Goal: Transaction & Acquisition: Purchase product/service

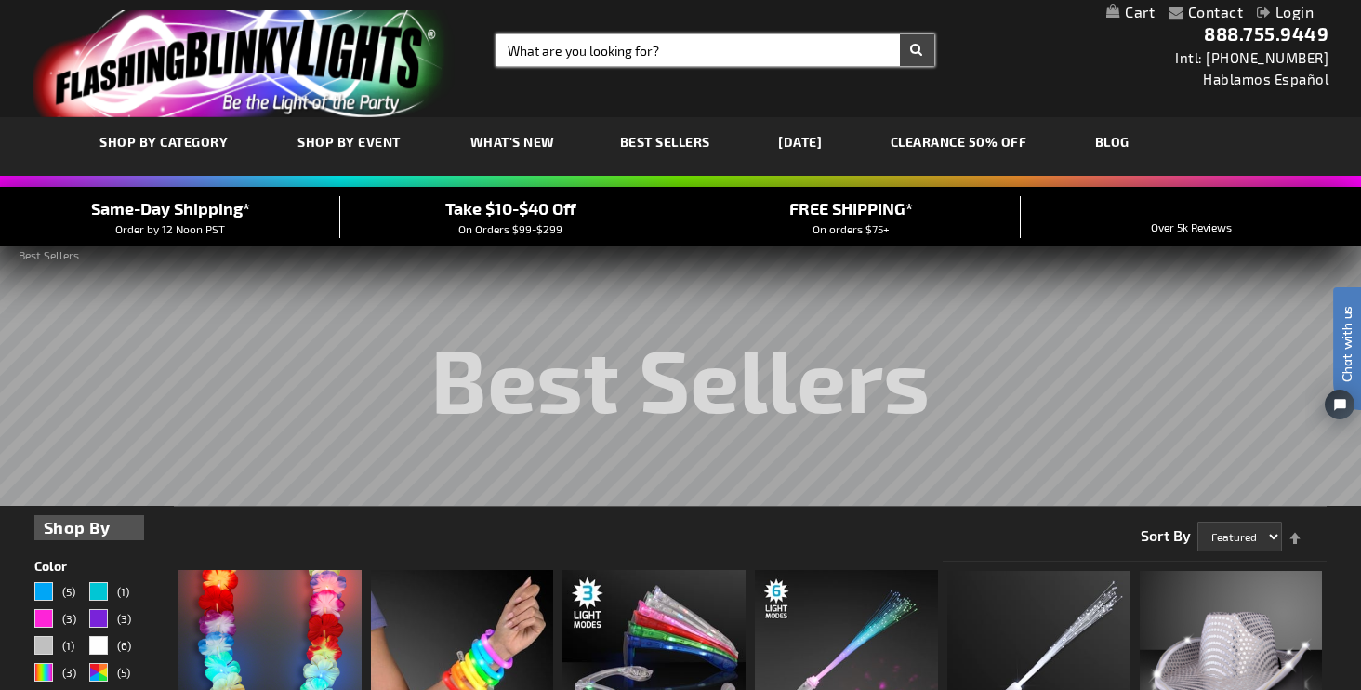
click at [590, 46] on input "Search" at bounding box center [716, 50] width 438 height 32
type input "f"
type input "white cowboy hats"
click at [917, 50] on button "Search" at bounding box center [917, 50] width 34 height 32
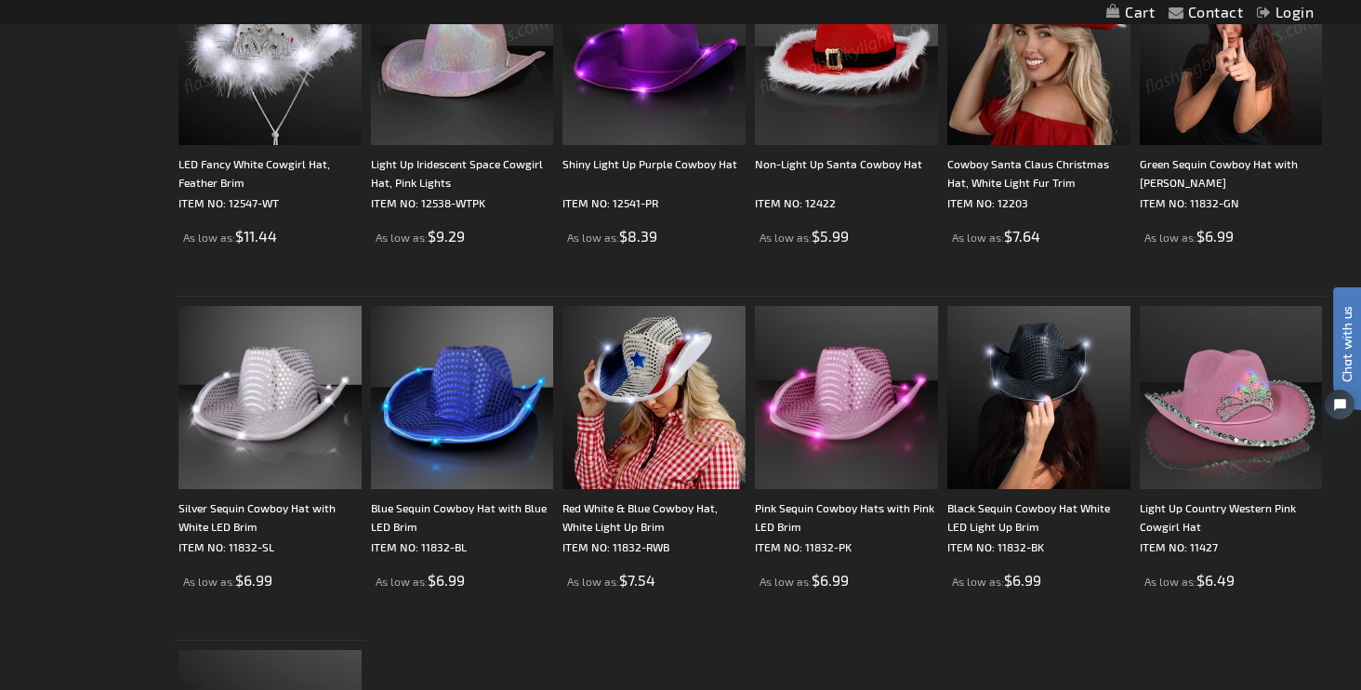
scroll to position [790, 0]
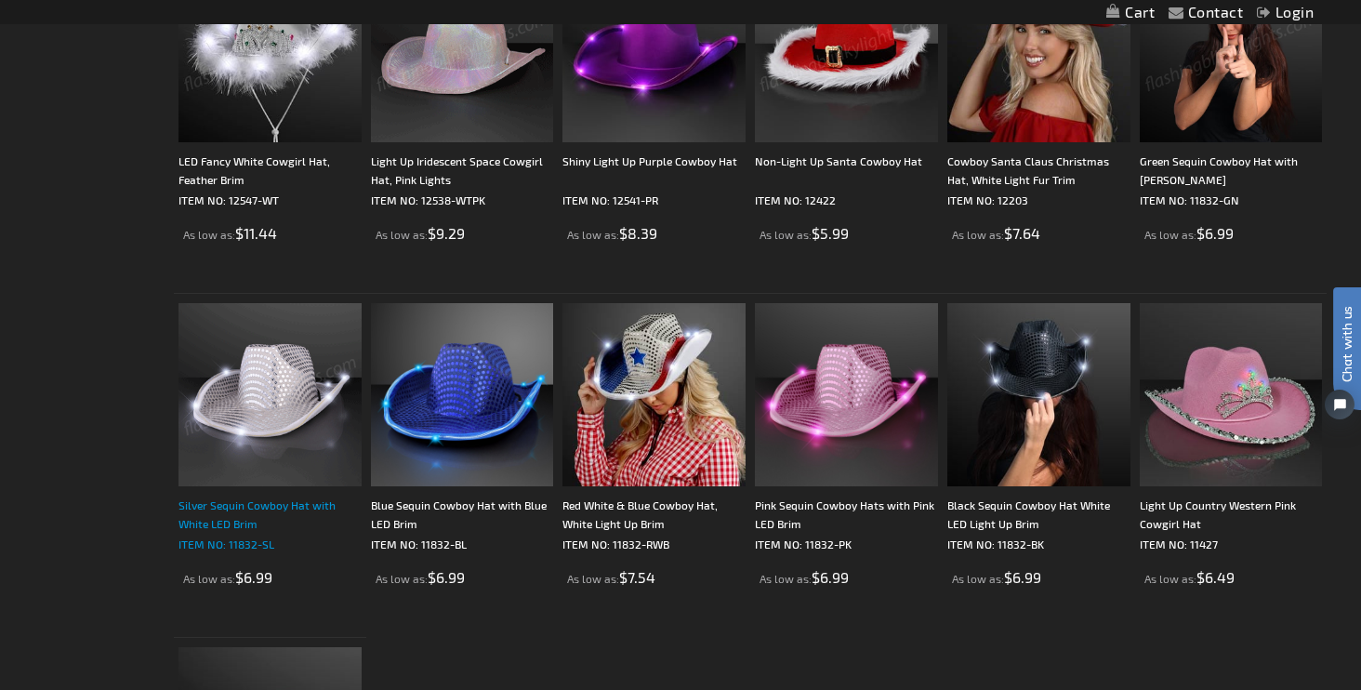
click at [266, 510] on div "Silver Sequin Cowboy Hat with White LED Brim" at bounding box center [270, 514] width 183 height 37
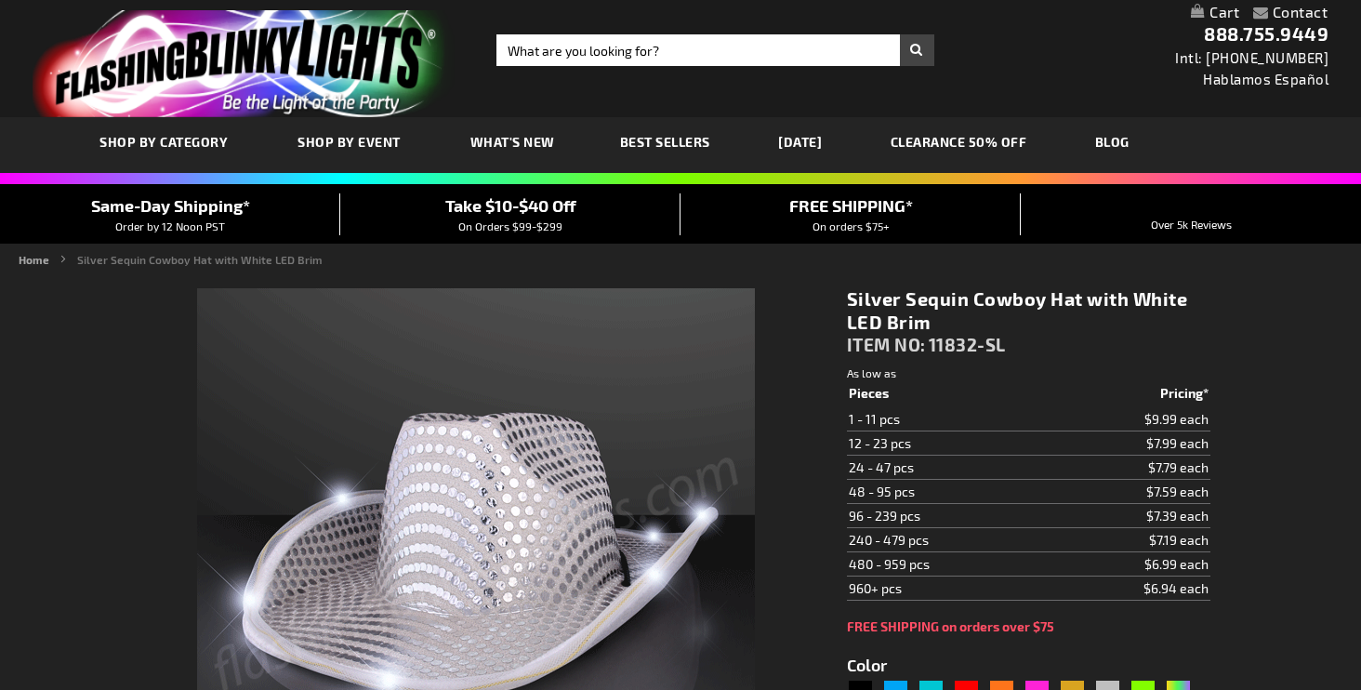
type input "5644"
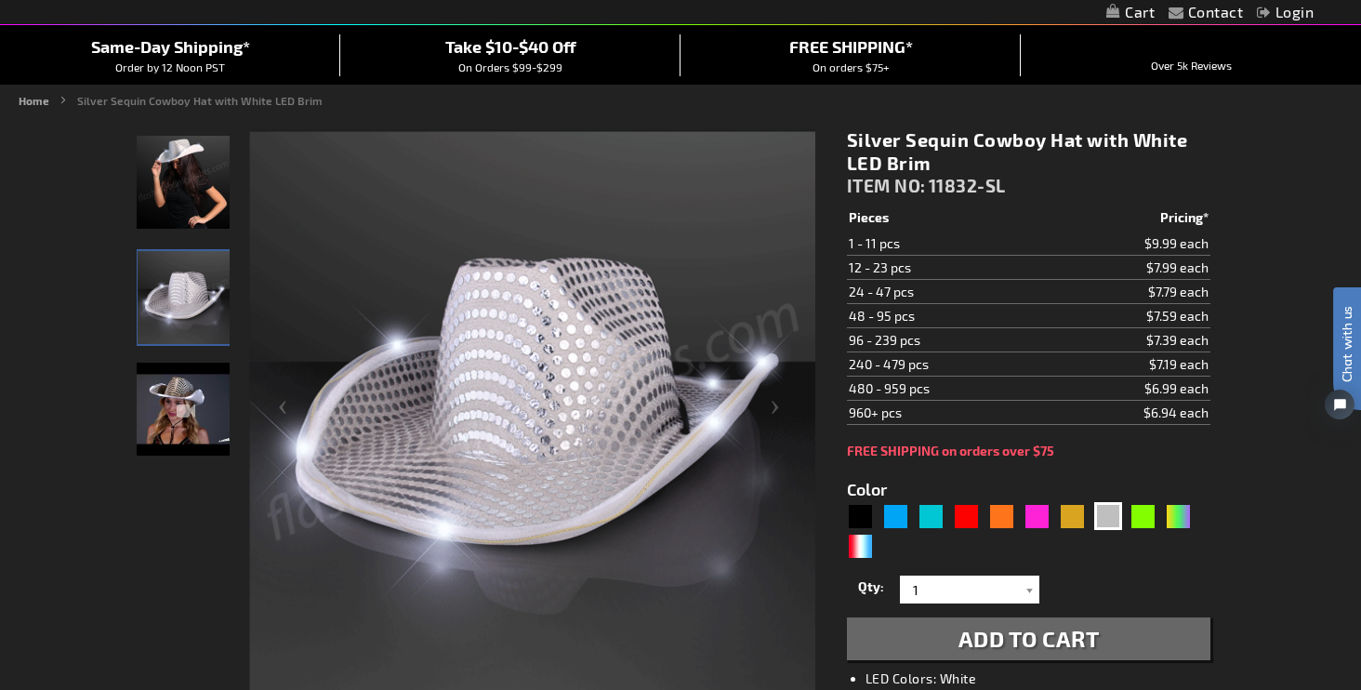
scroll to position [166, 0]
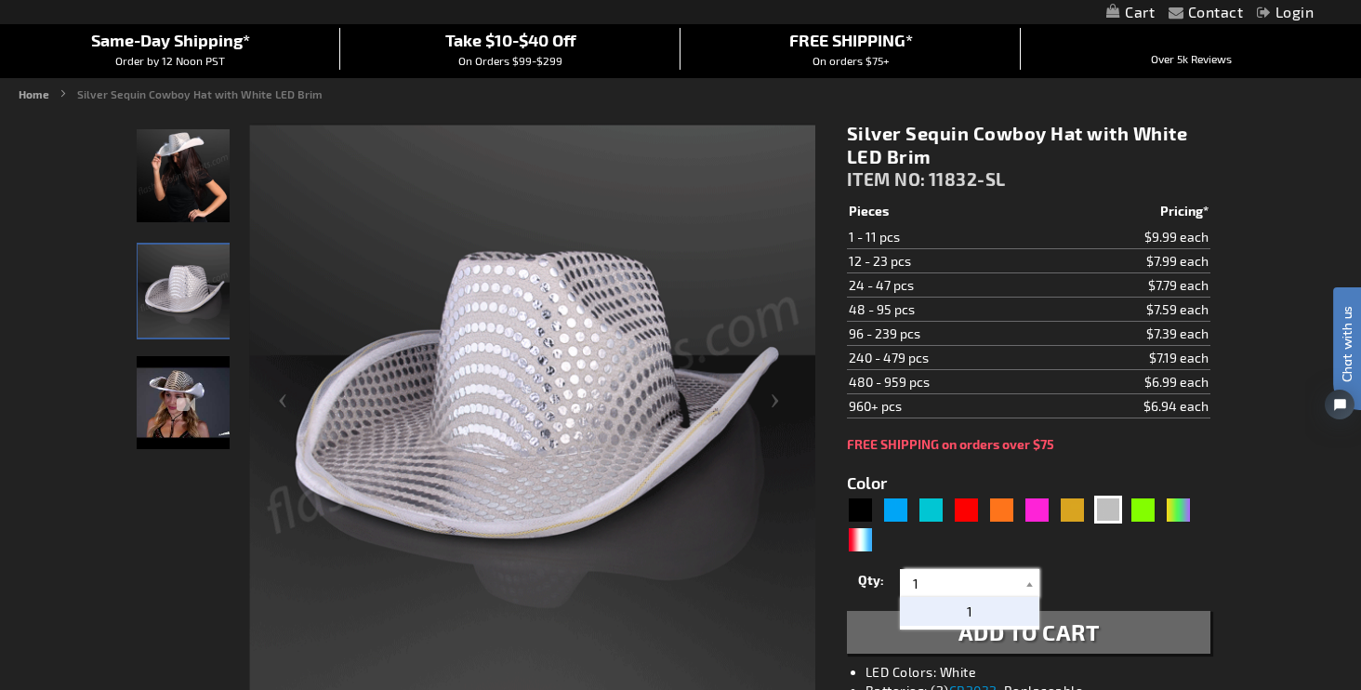
click at [923, 588] on input "1" at bounding box center [972, 583] width 135 height 28
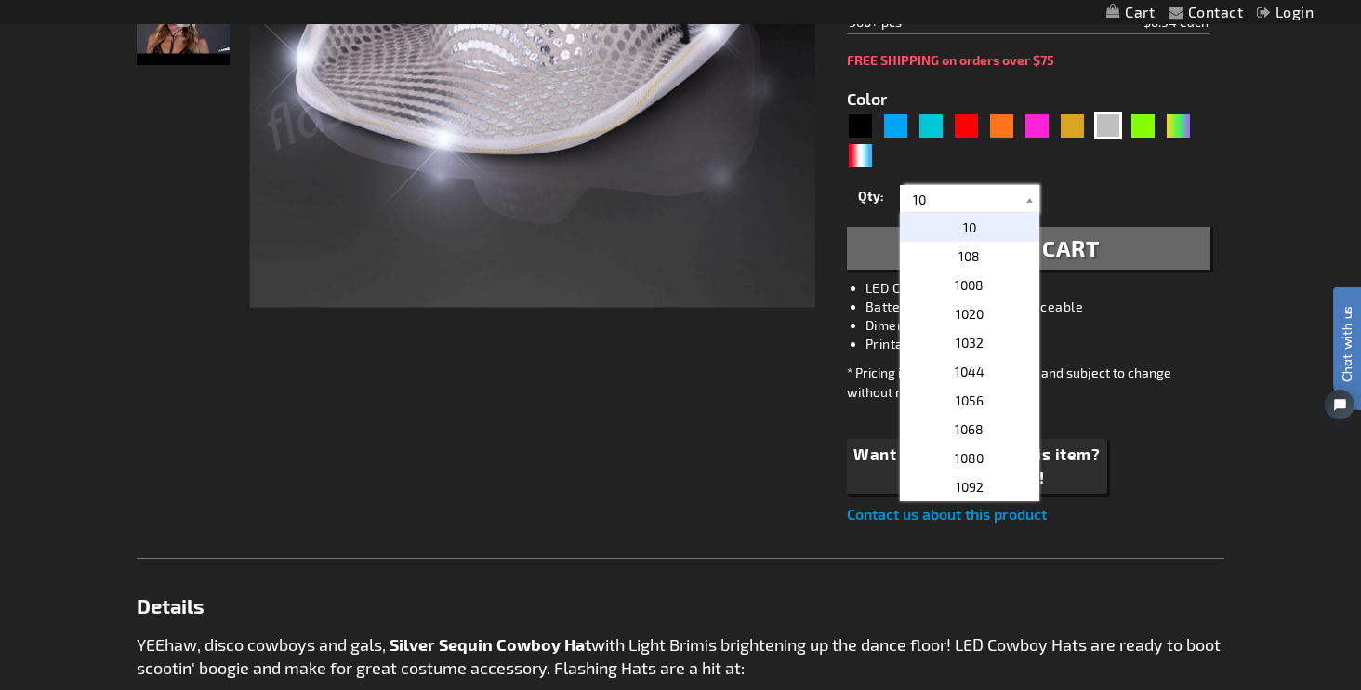
scroll to position [557, 0]
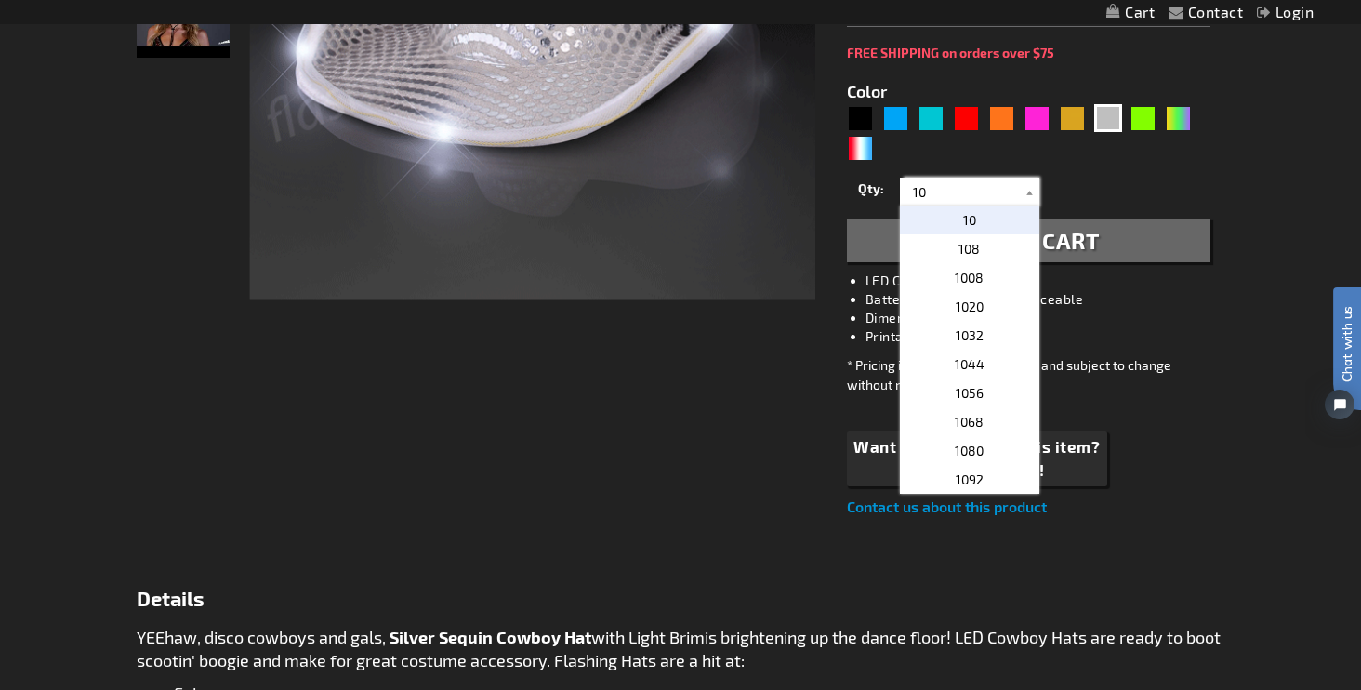
type input "10"
click at [1112, 247] on button "Add to Cart" at bounding box center [1029, 240] width 364 height 43
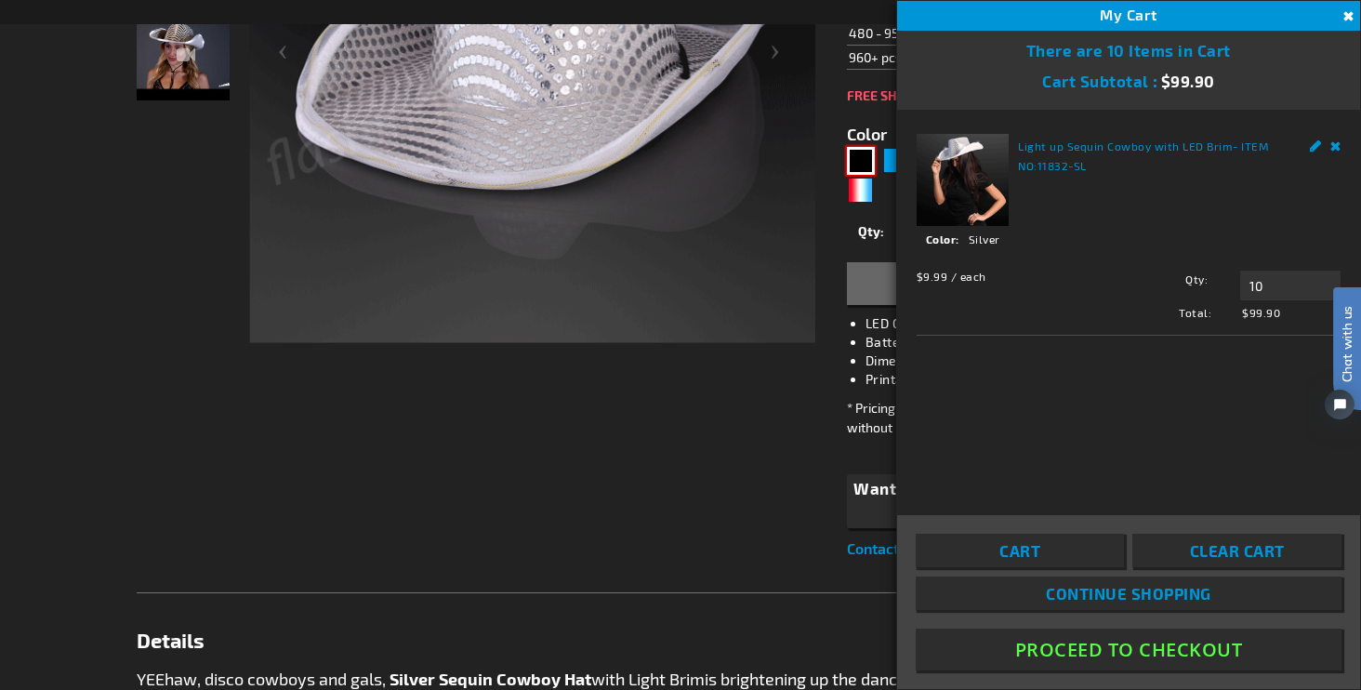
click at [861, 157] on div "Black" at bounding box center [861, 161] width 28 height 28
type input "5631"
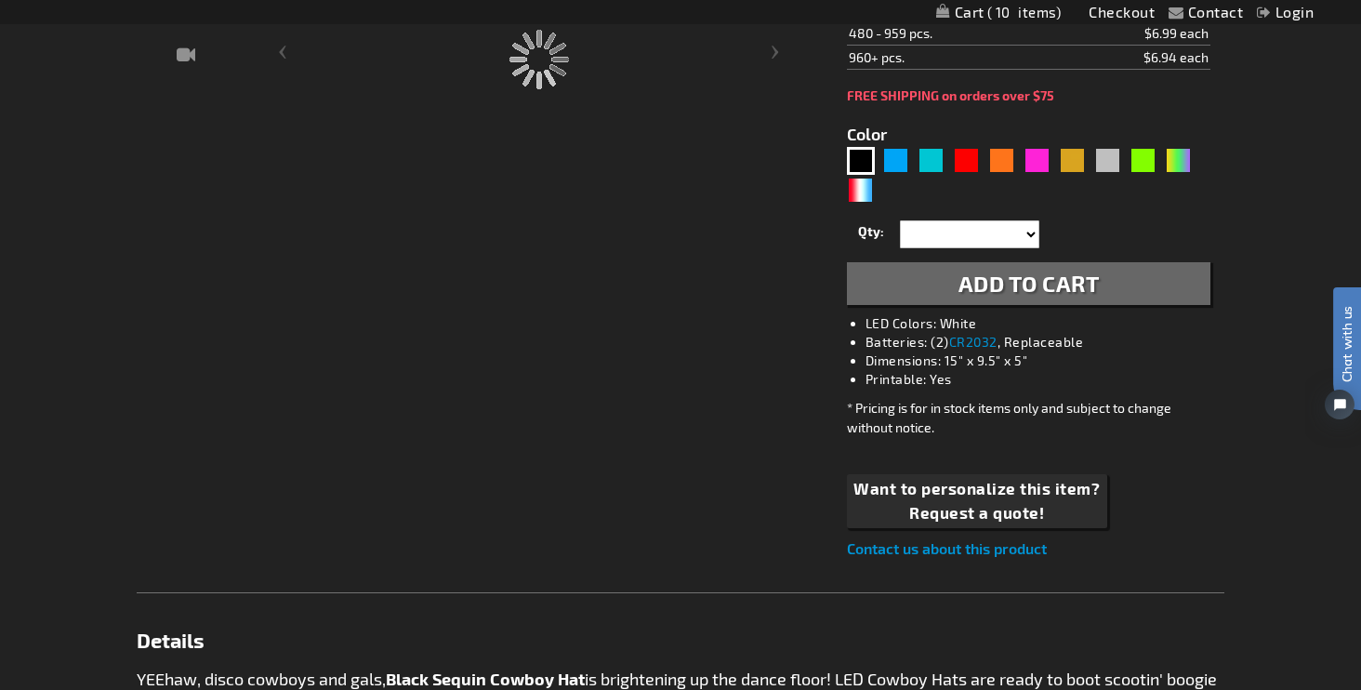
type input "11832-BK"
type input "Customize - Black Sequin Cowboy Hat White LED Light Up Brim - ITEM NO: 11832-BK"
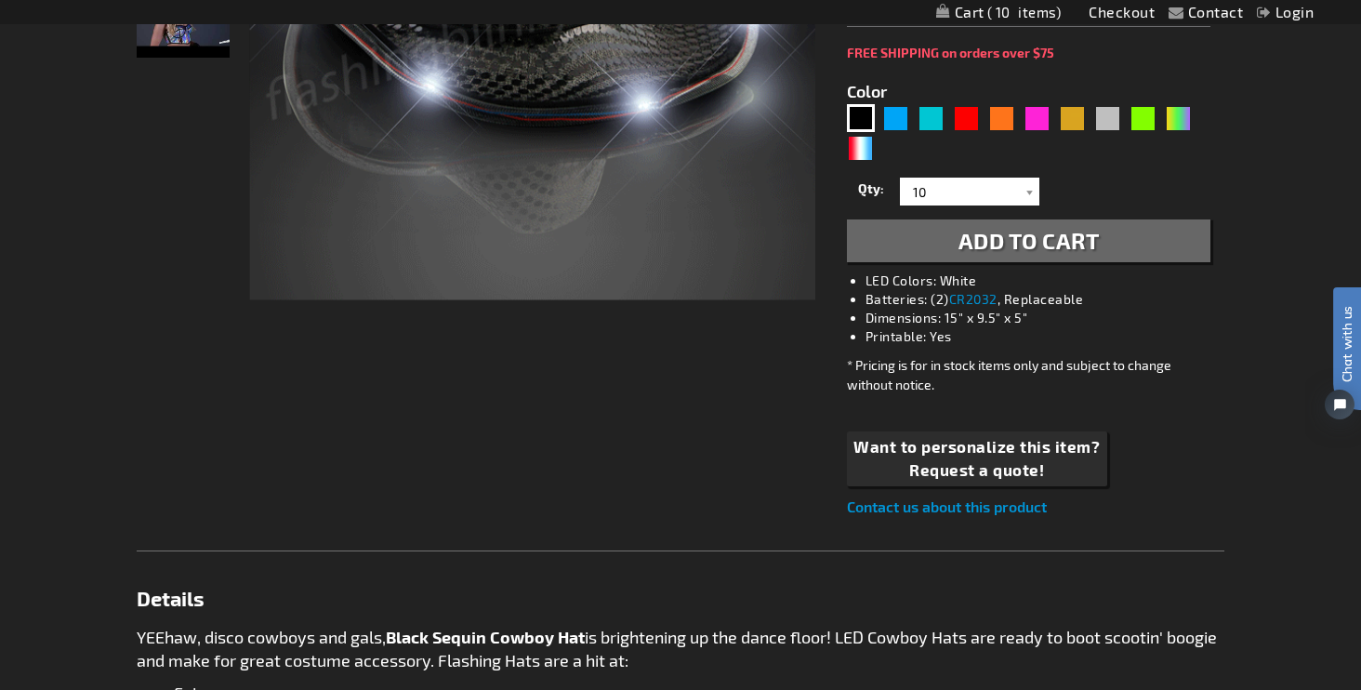
click at [985, 248] on span "Add to Cart" at bounding box center [1029, 240] width 141 height 27
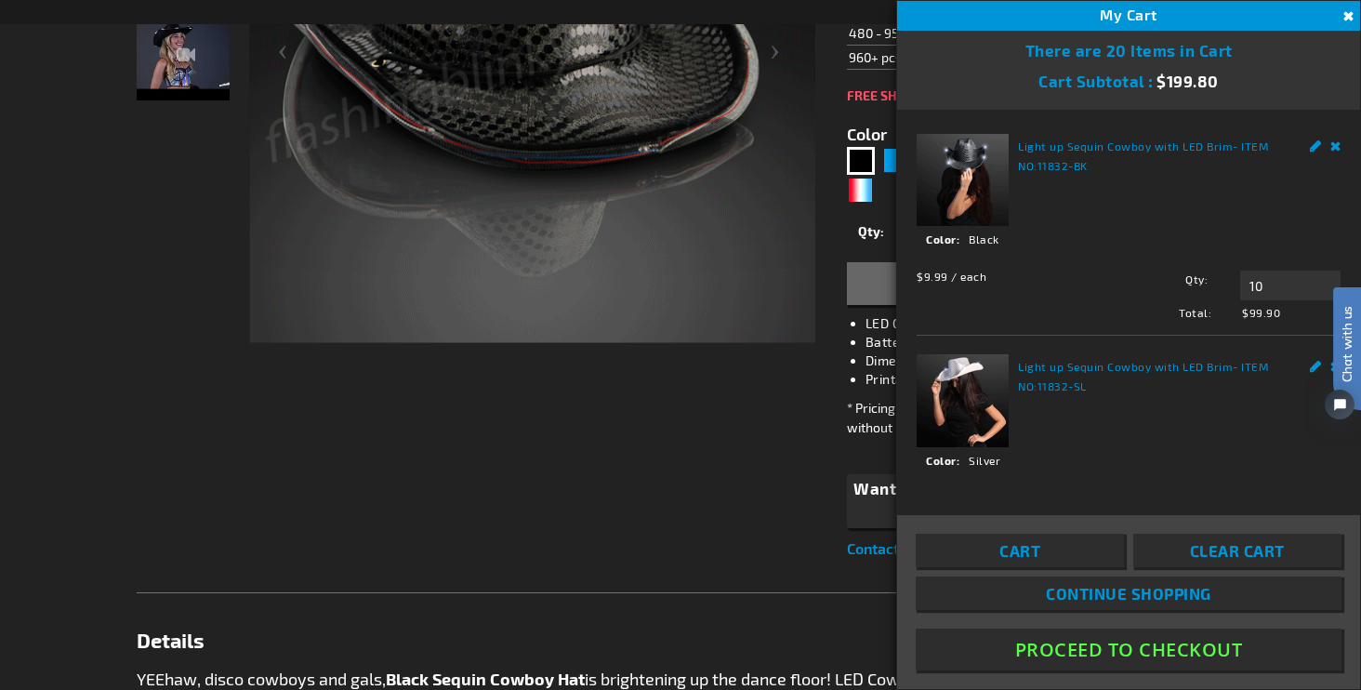
click at [1053, 587] on span "Continue Shopping" at bounding box center [1129, 593] width 166 height 19
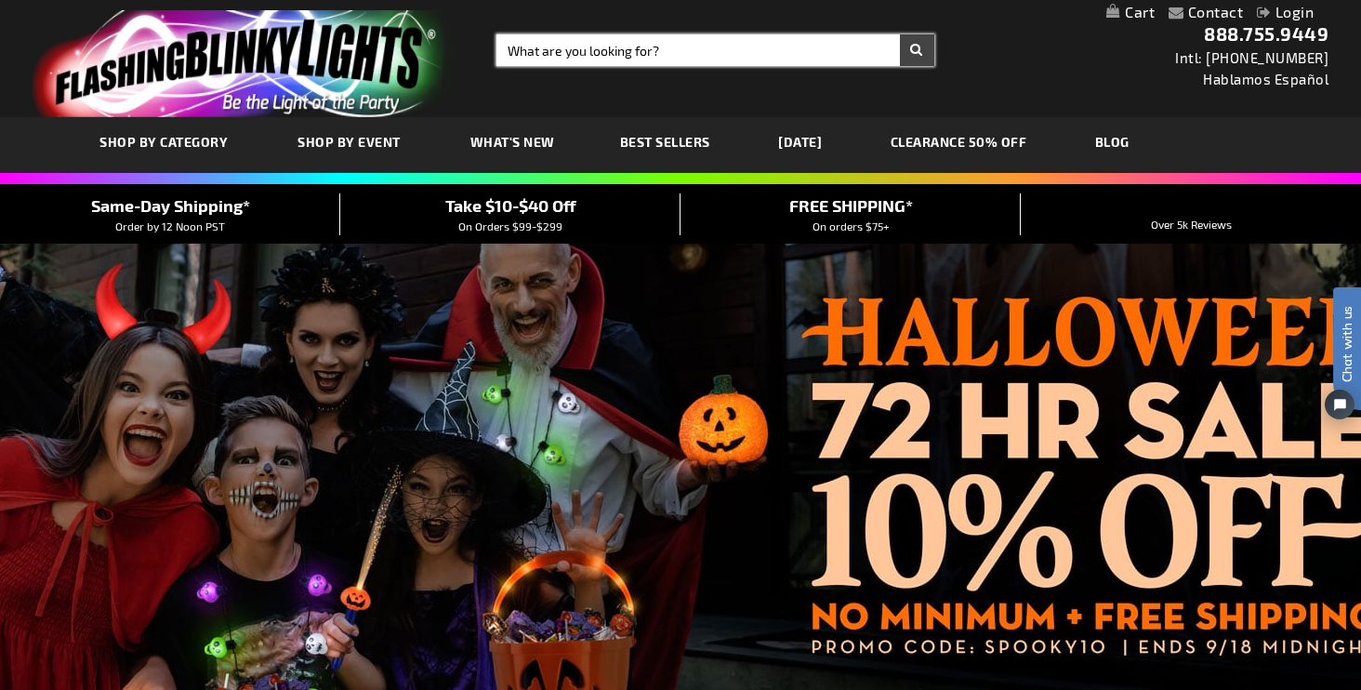
click at [596, 51] on input "Search" at bounding box center [716, 50] width 438 height 32
type input "light up cat ears"
click at [917, 50] on button "Search" at bounding box center [917, 50] width 34 height 32
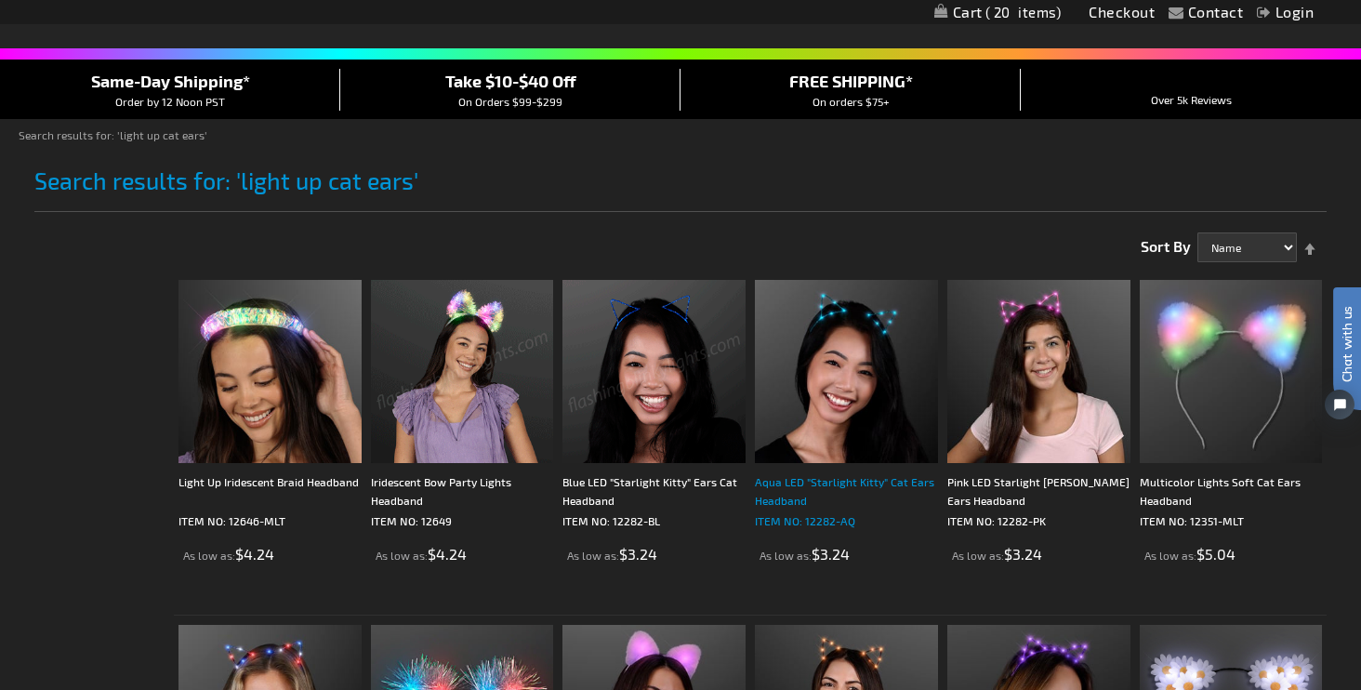
scroll to position [127, 0]
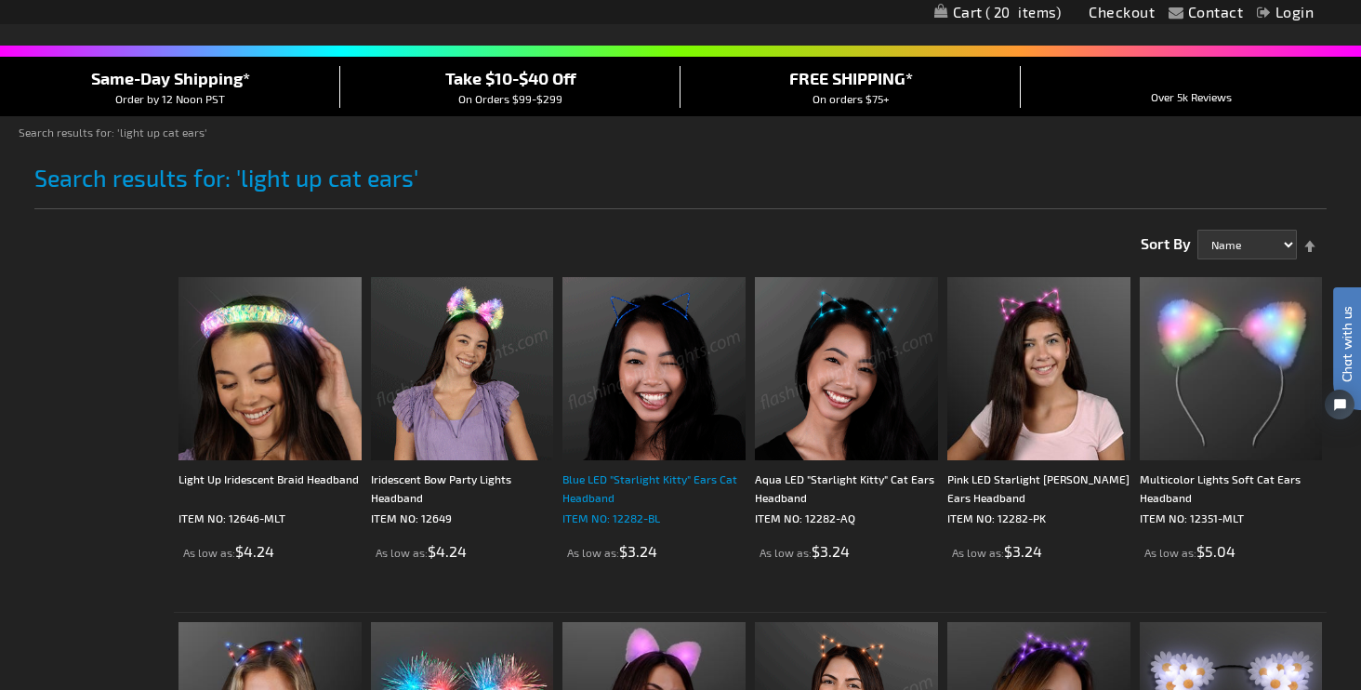
click at [641, 474] on div "Blue LED "Starlight Kitty" Ears Cat Headband" at bounding box center [654, 488] width 183 height 37
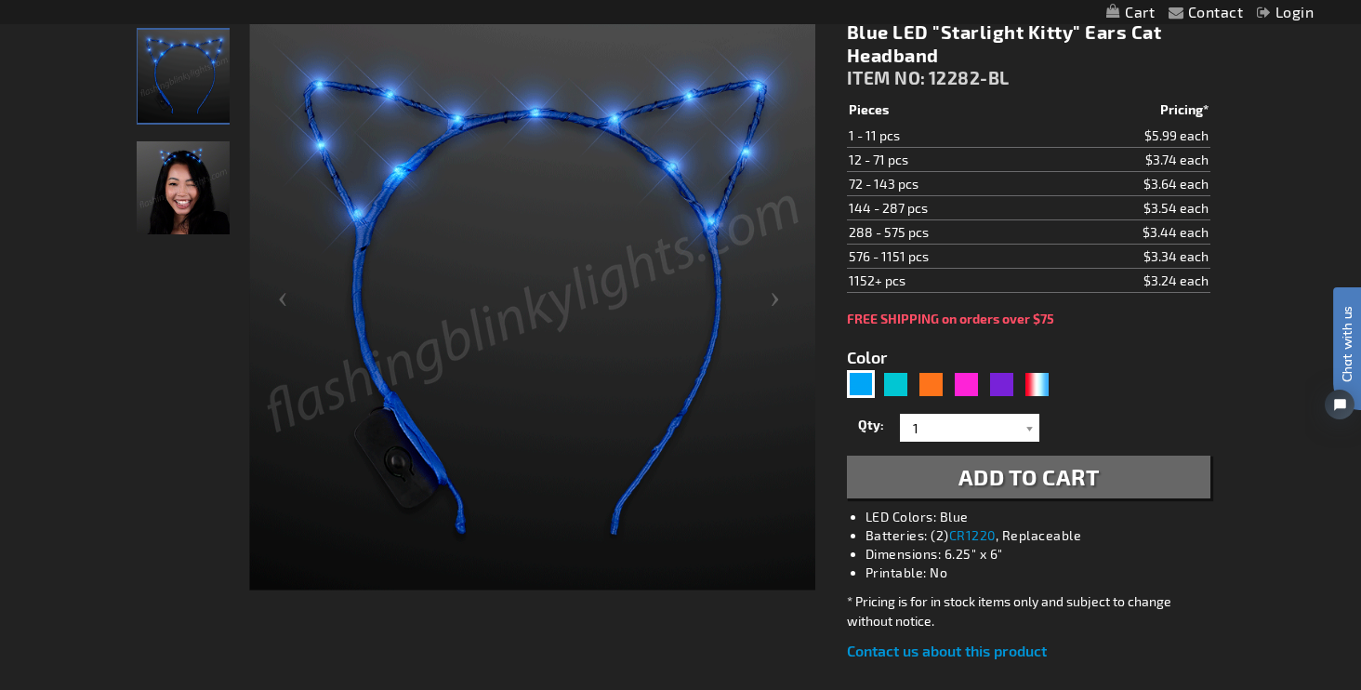
scroll to position [269, 0]
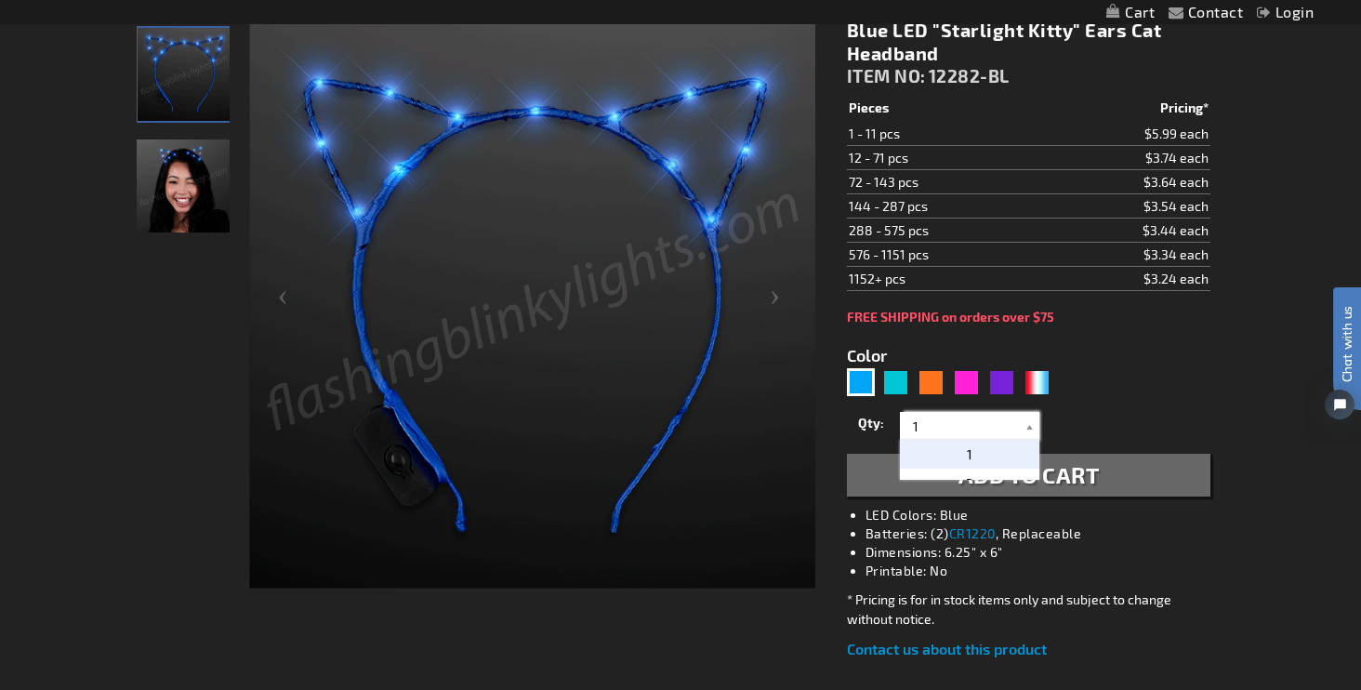
click at [923, 427] on input "1" at bounding box center [972, 426] width 135 height 28
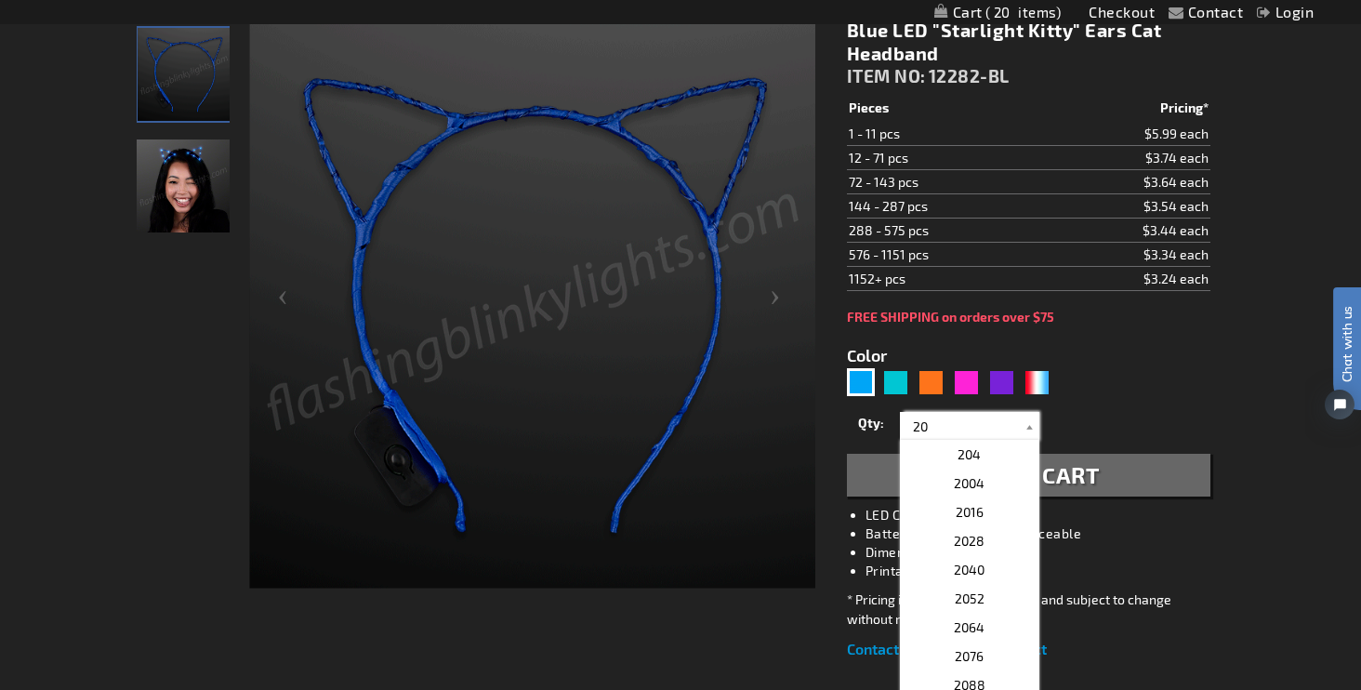
type input "20"
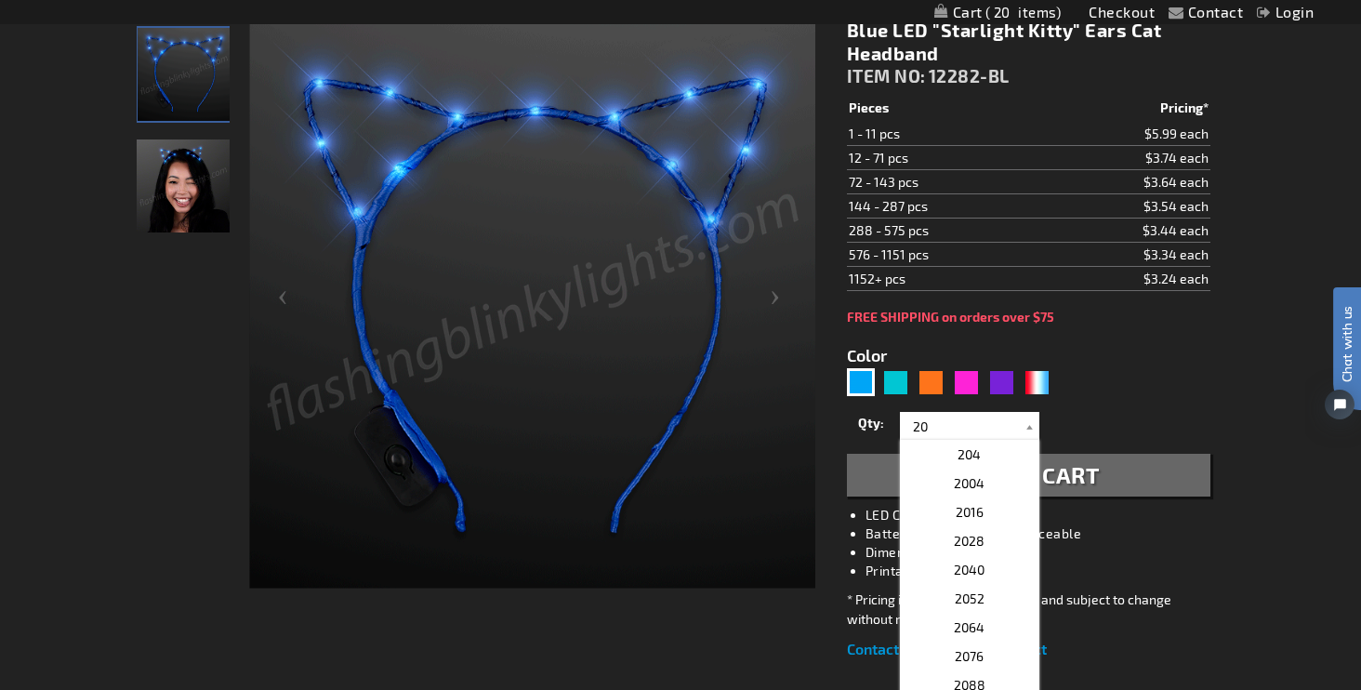
click at [1094, 481] on span "Add to Cart" at bounding box center [1029, 474] width 141 height 27
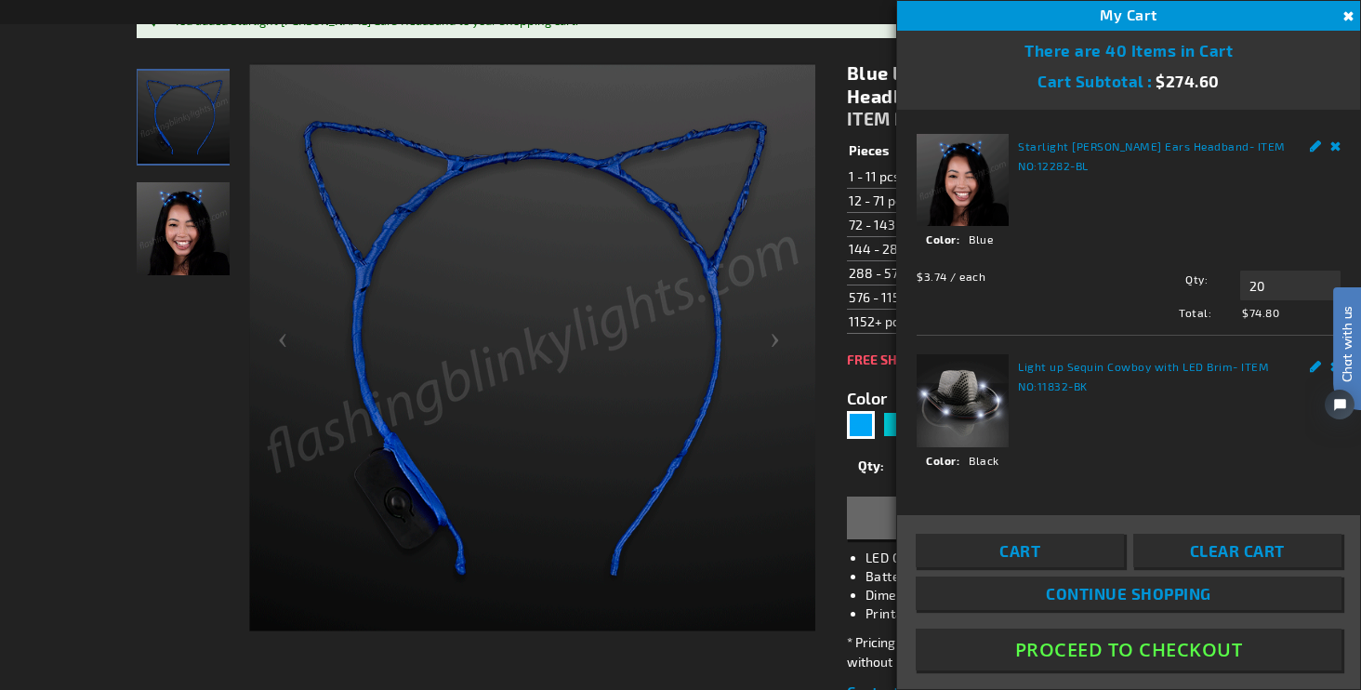
click at [1073, 651] on button "Proceed To Checkout" at bounding box center [1129, 650] width 426 height 42
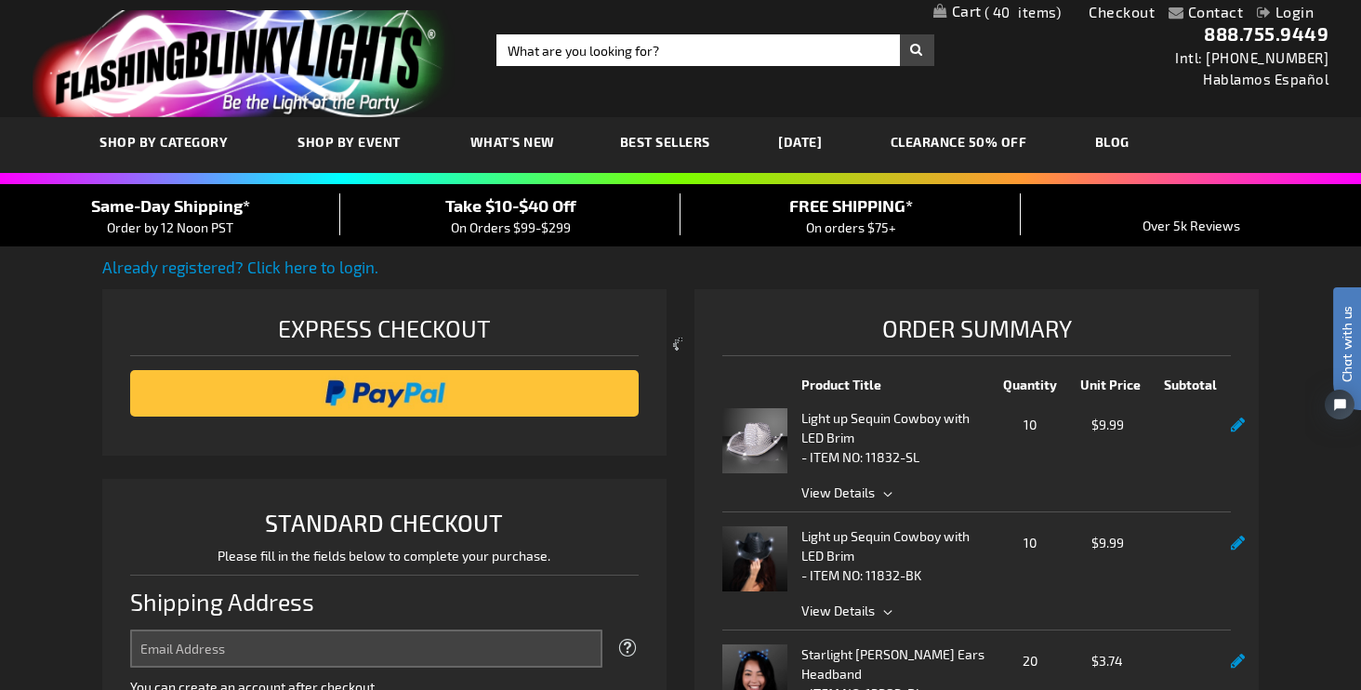
select select "US"
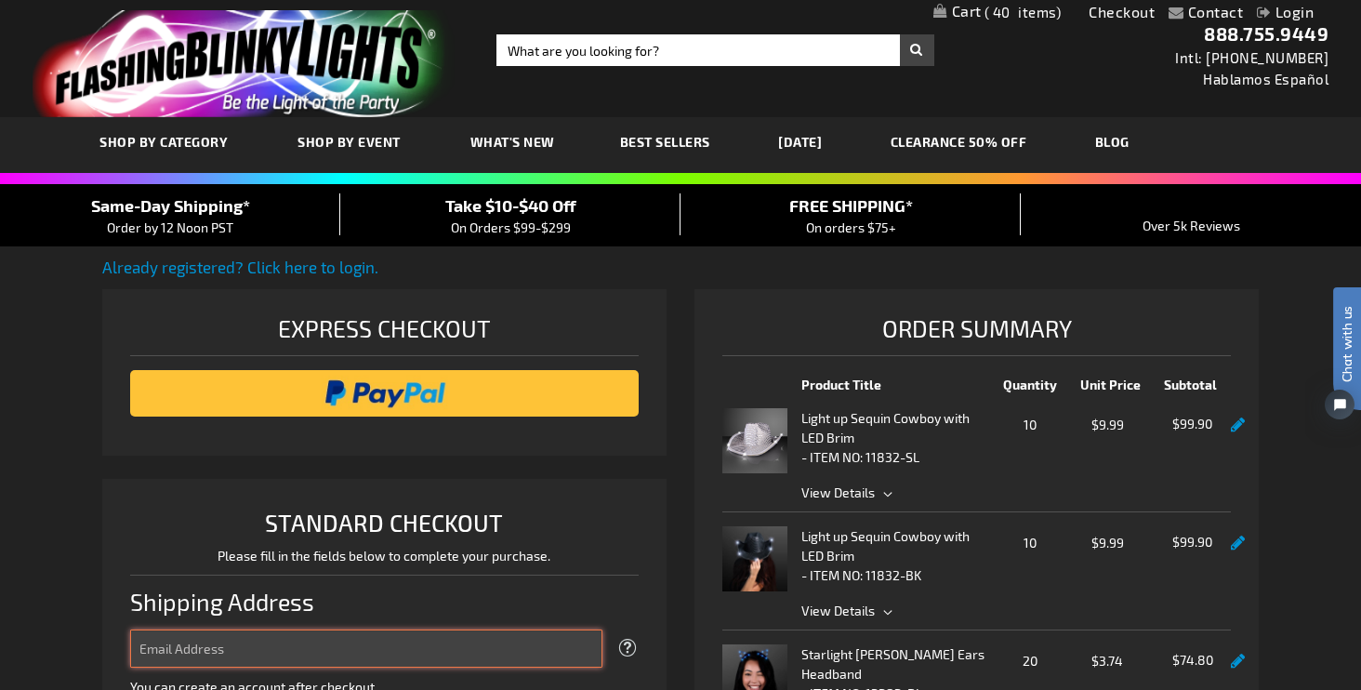
click at [284, 650] on input "Email Address" at bounding box center [366, 648] width 472 height 38
type input "[EMAIL_ADDRESS][DOMAIN_NAME]"
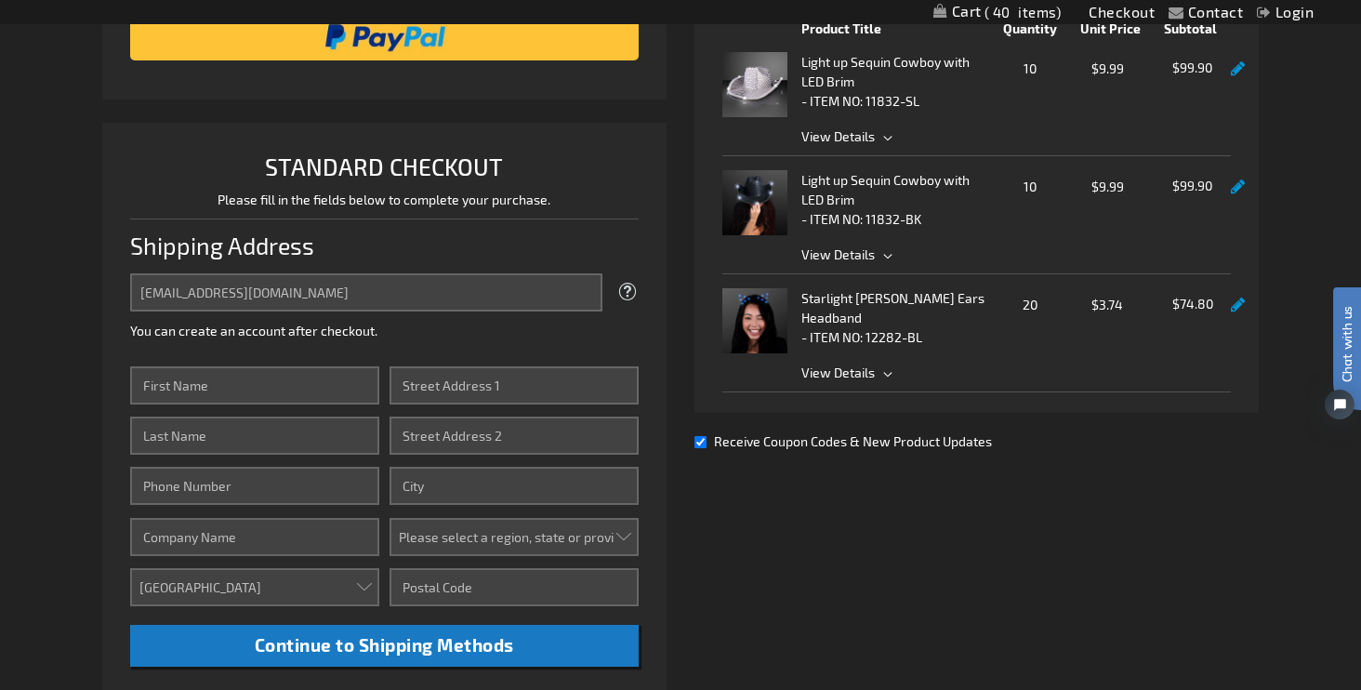
scroll to position [370, 0]
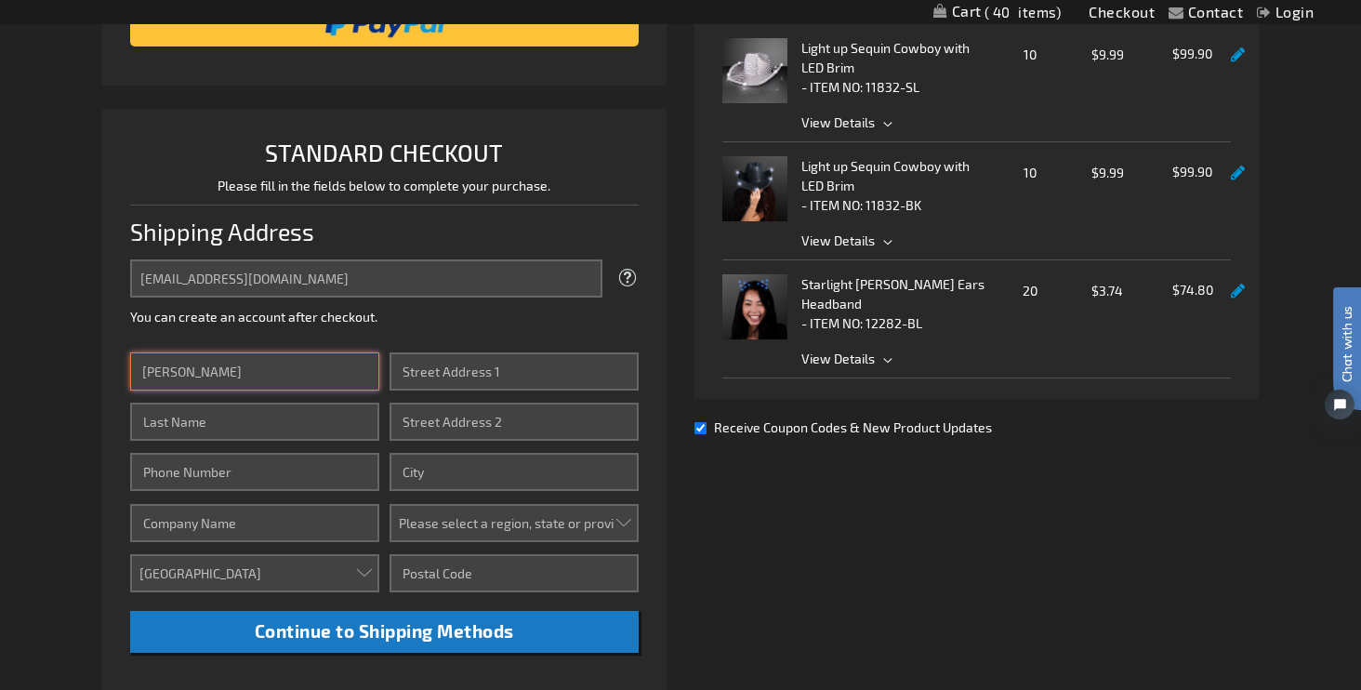
type input "margaret"
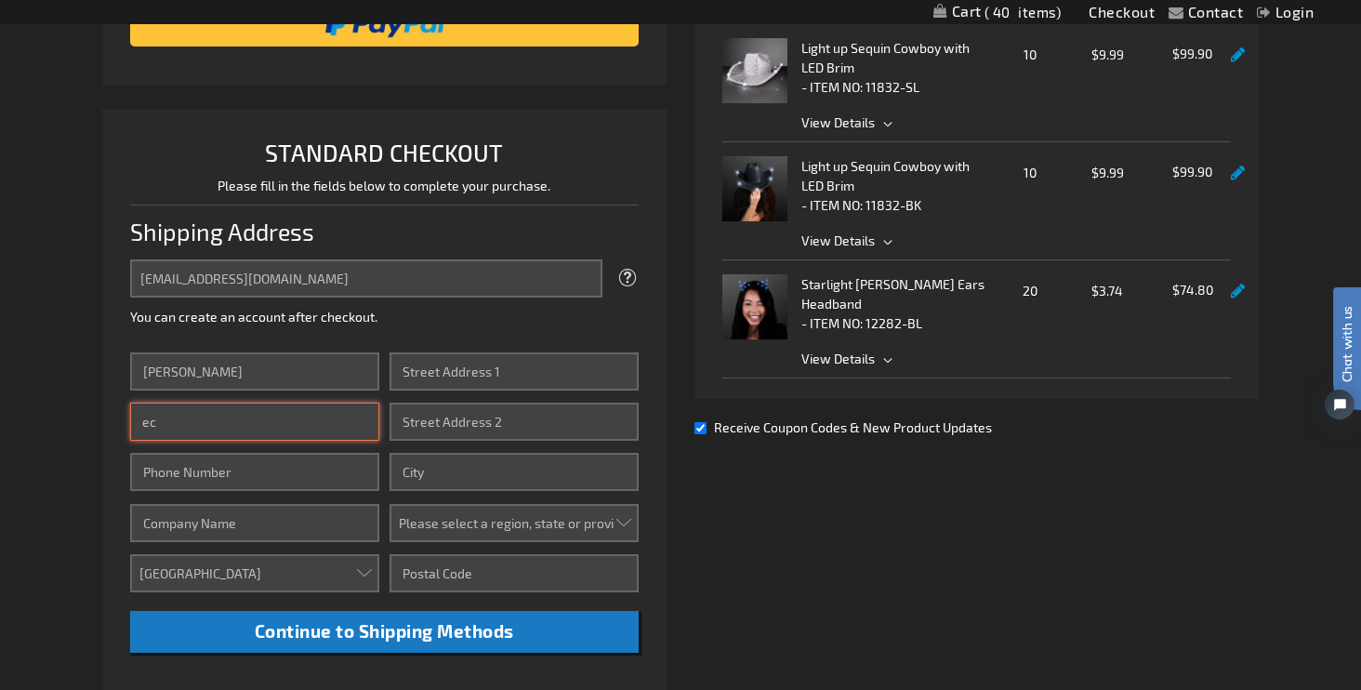
type input "ec"
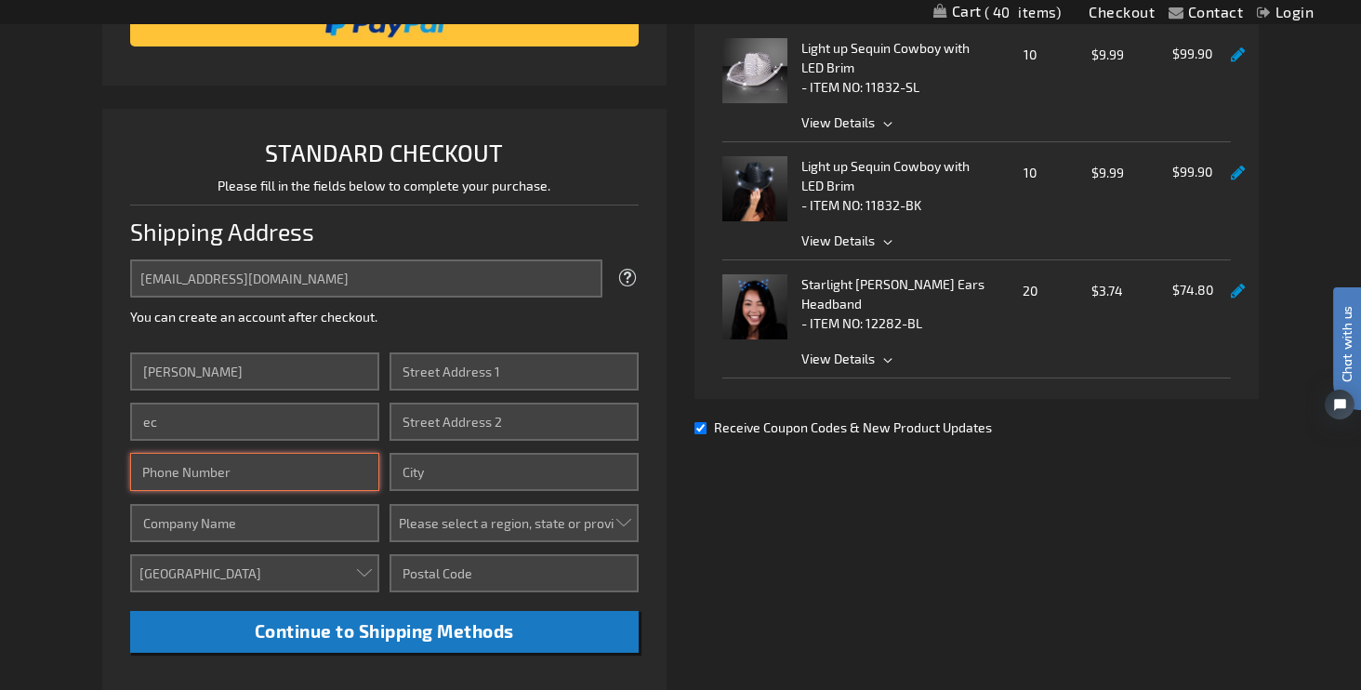
click at [156, 479] on input "Phone Number" at bounding box center [254, 472] width 249 height 38
type input "8043380030"
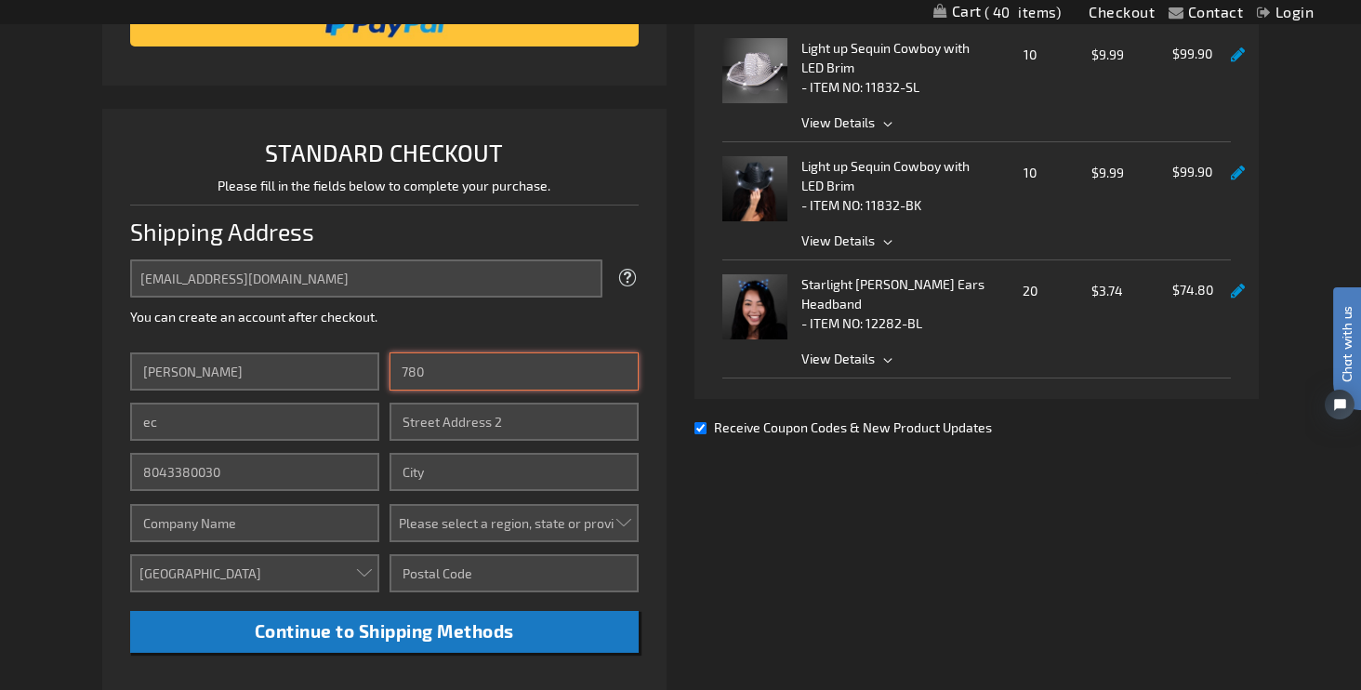
type input "7802"
type input "7802 Ocean Front Avenue"
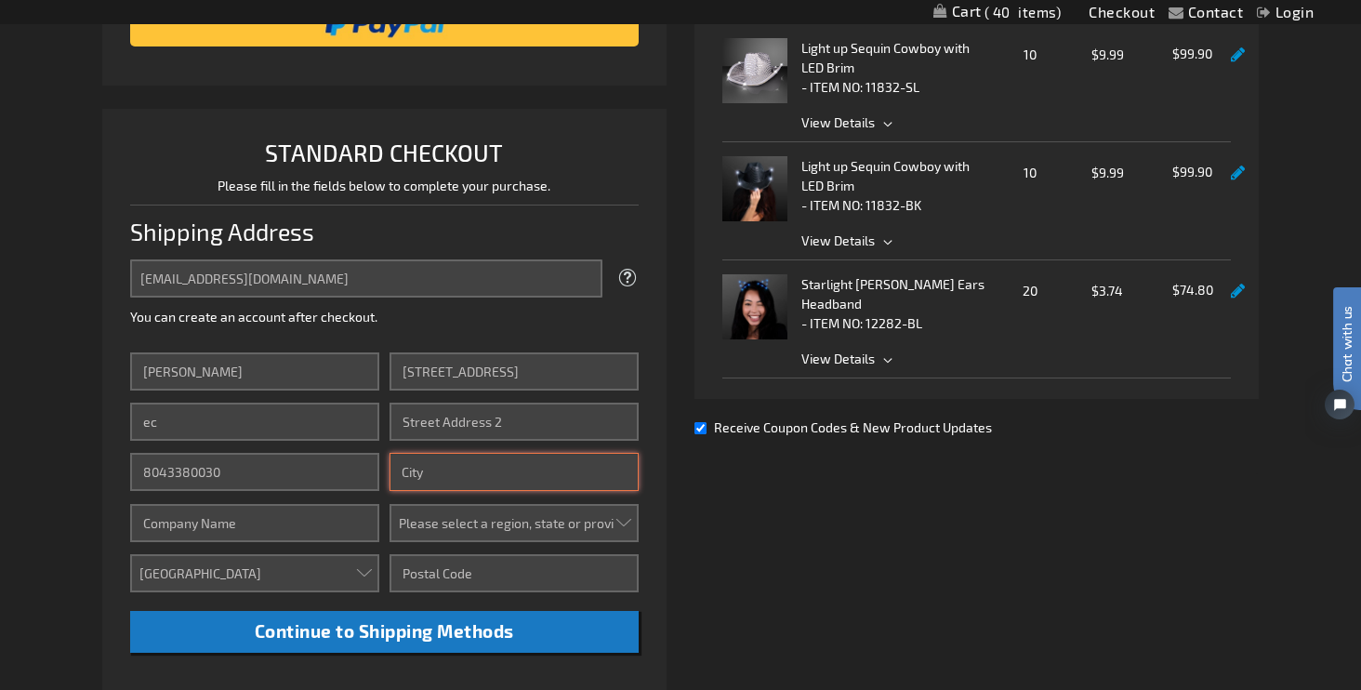
type input "Virginia Beach"
select select "61"
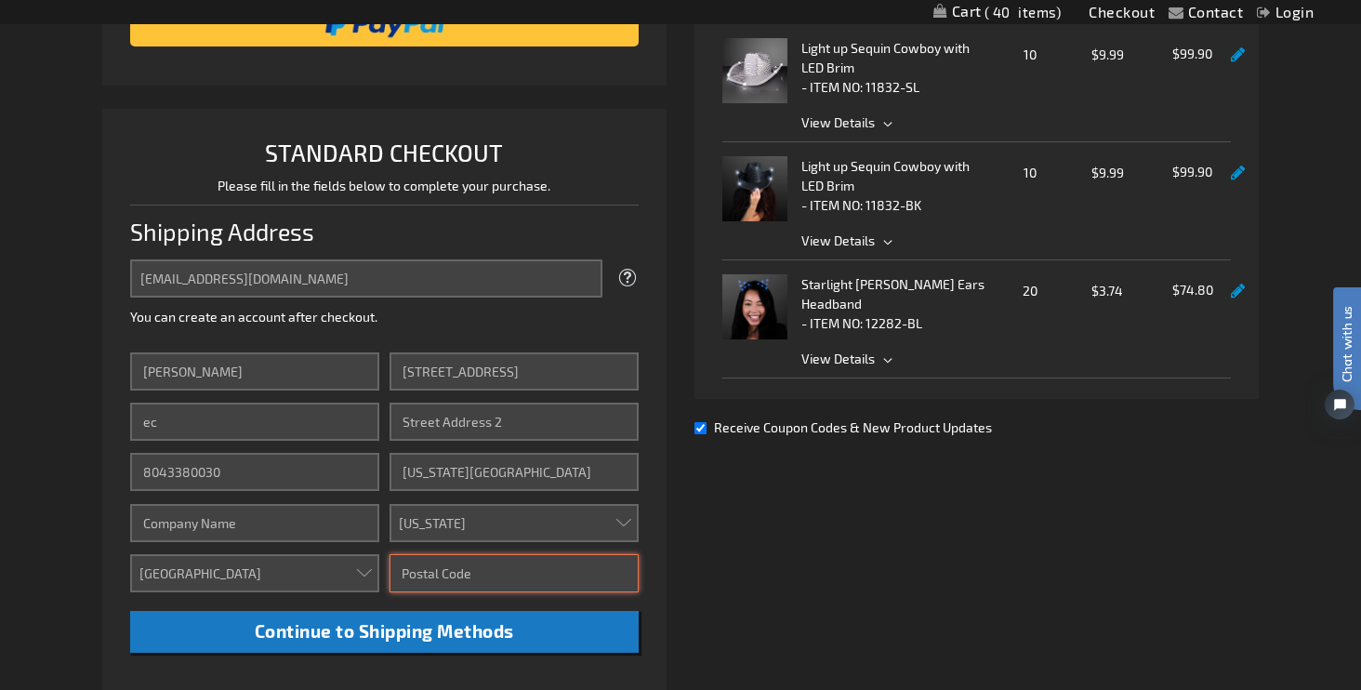
type input "23451"
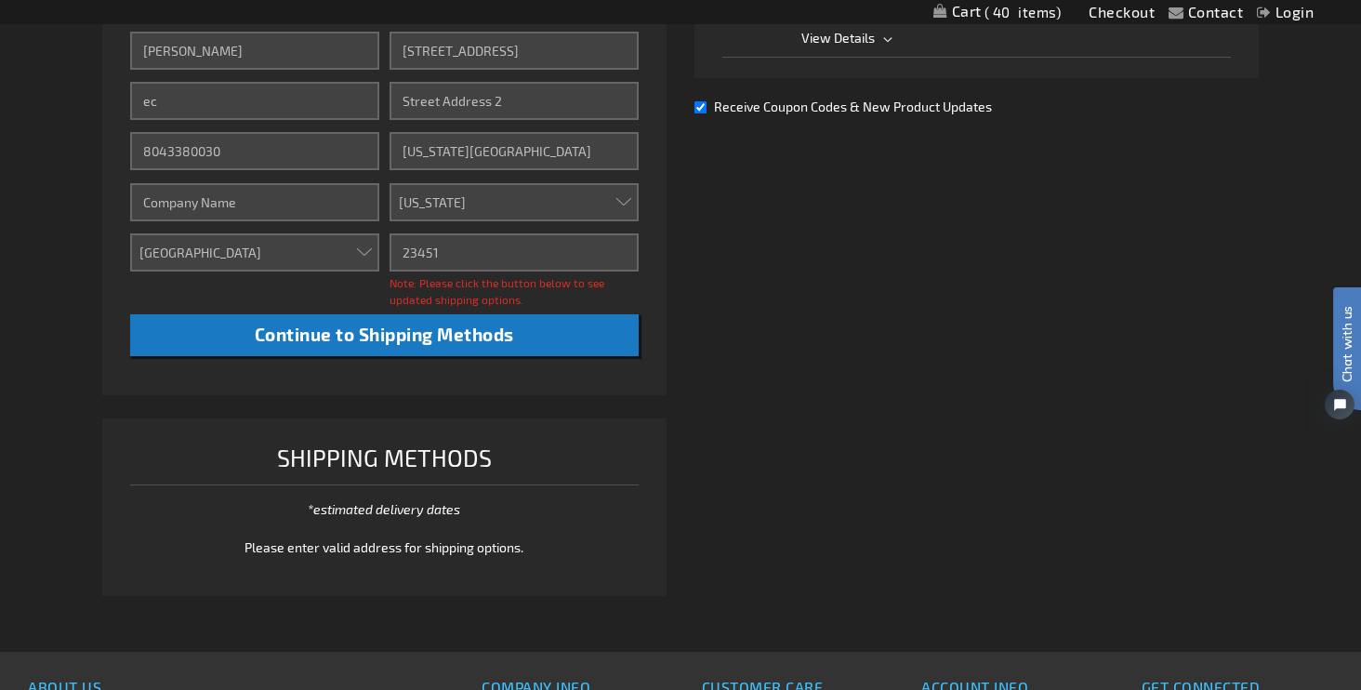
scroll to position [695, 0]
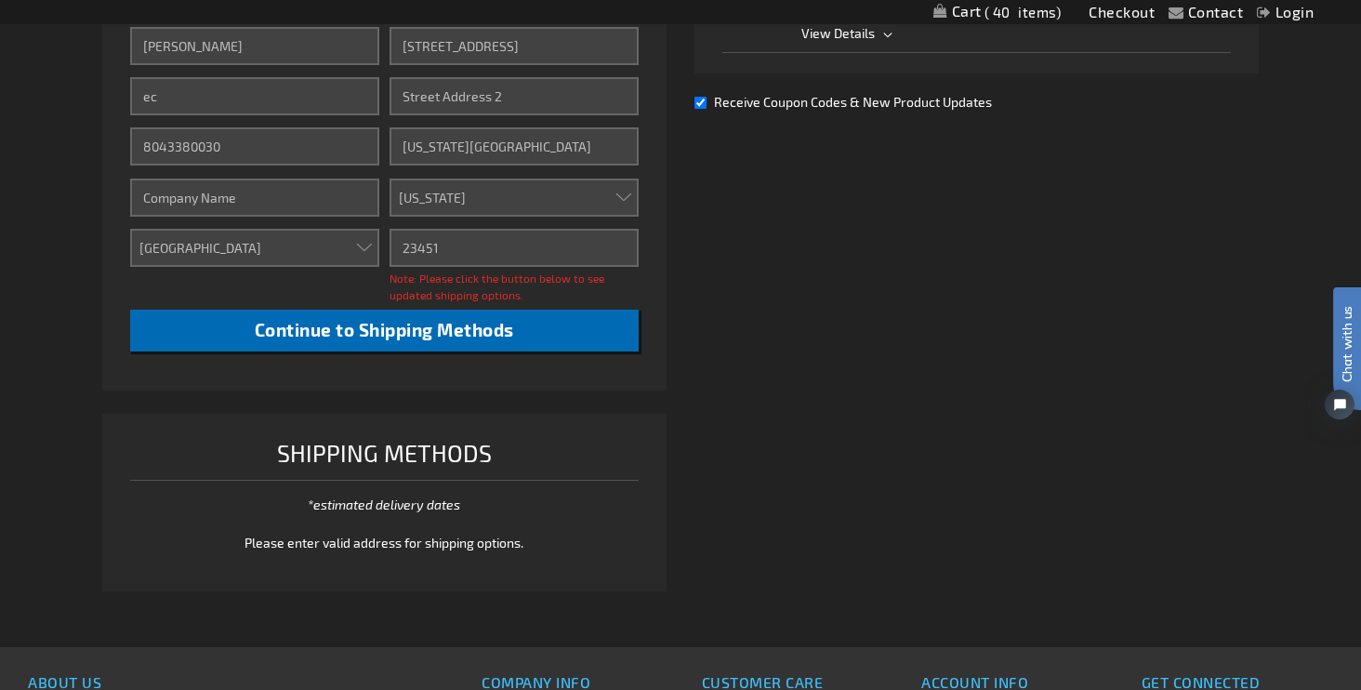
click at [407, 320] on span "Continue to Shipping Methods" at bounding box center [384, 329] width 259 height 21
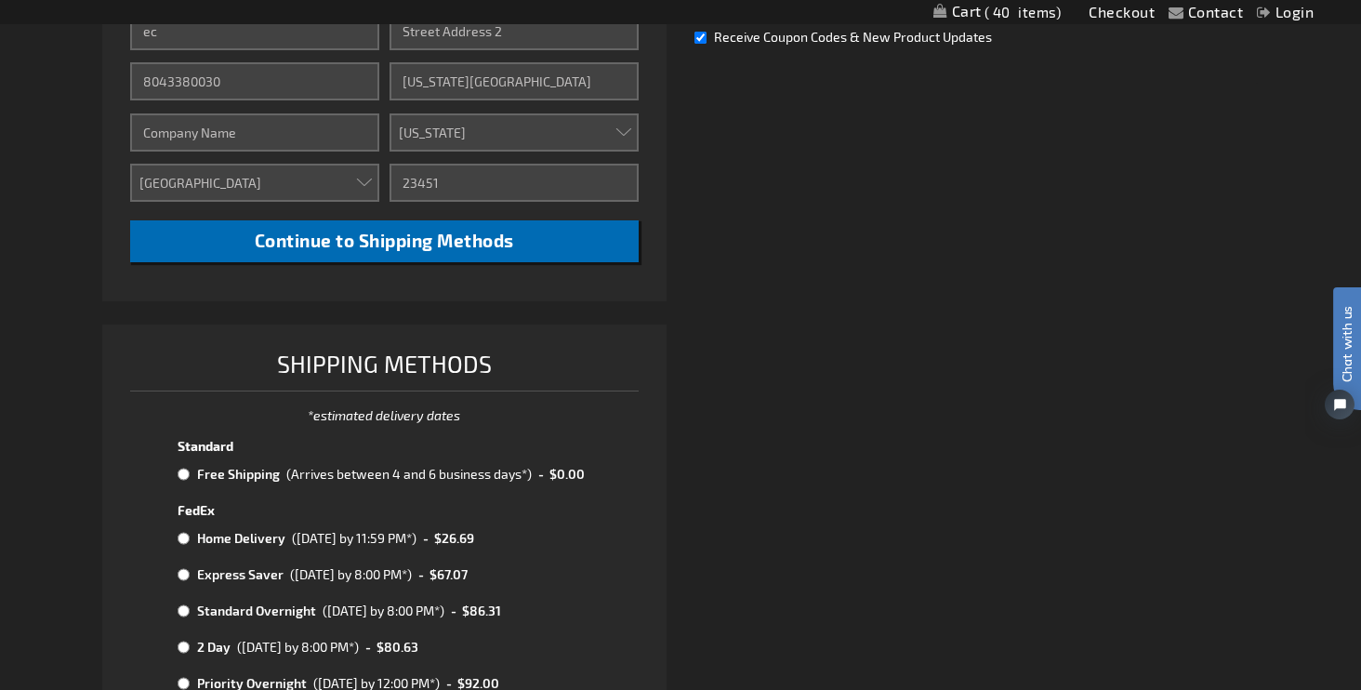
scroll to position [765, 0]
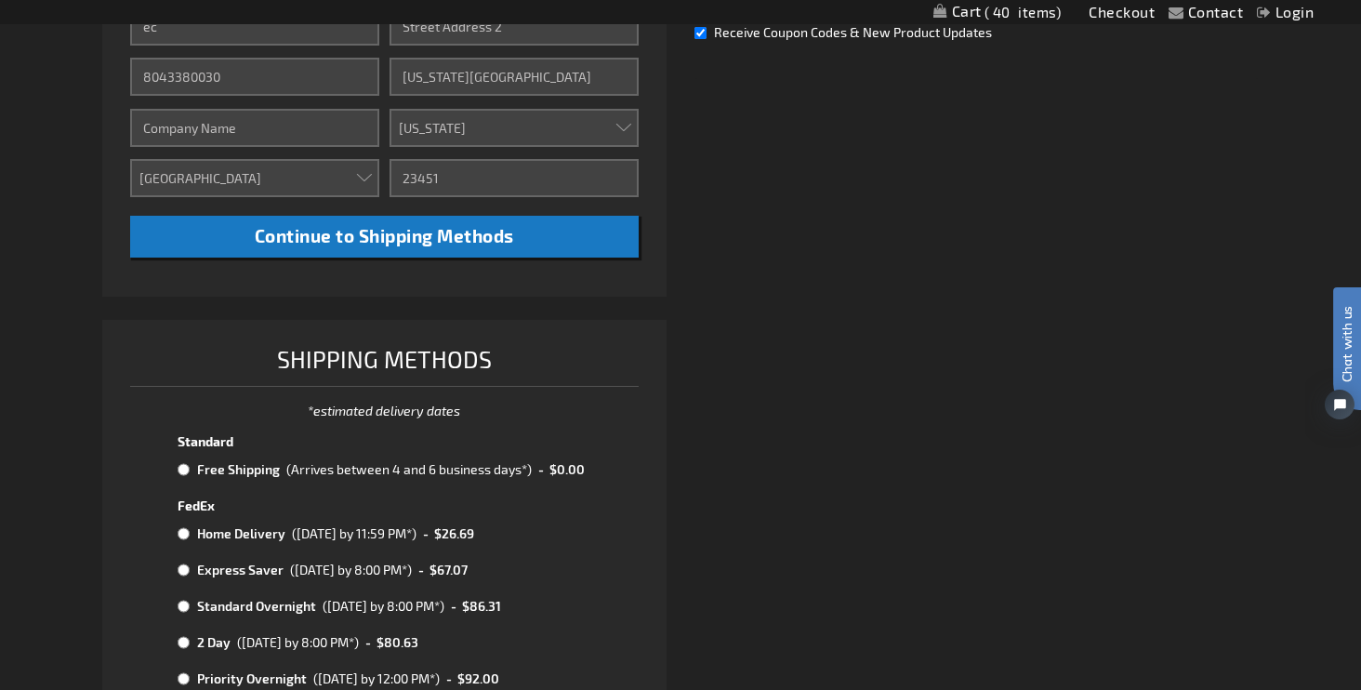
click at [184, 466] on input "radio" at bounding box center [184, 469] width 12 height 15
radio input "true"
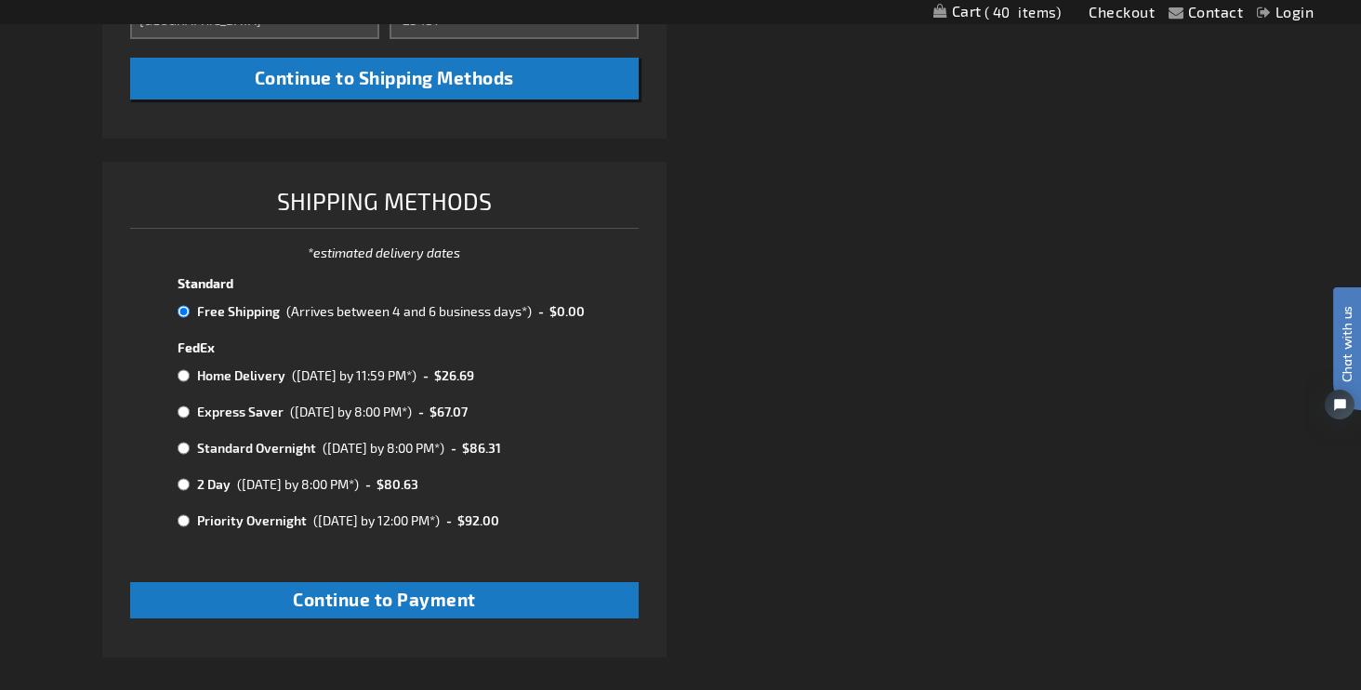
scroll to position [930, 0]
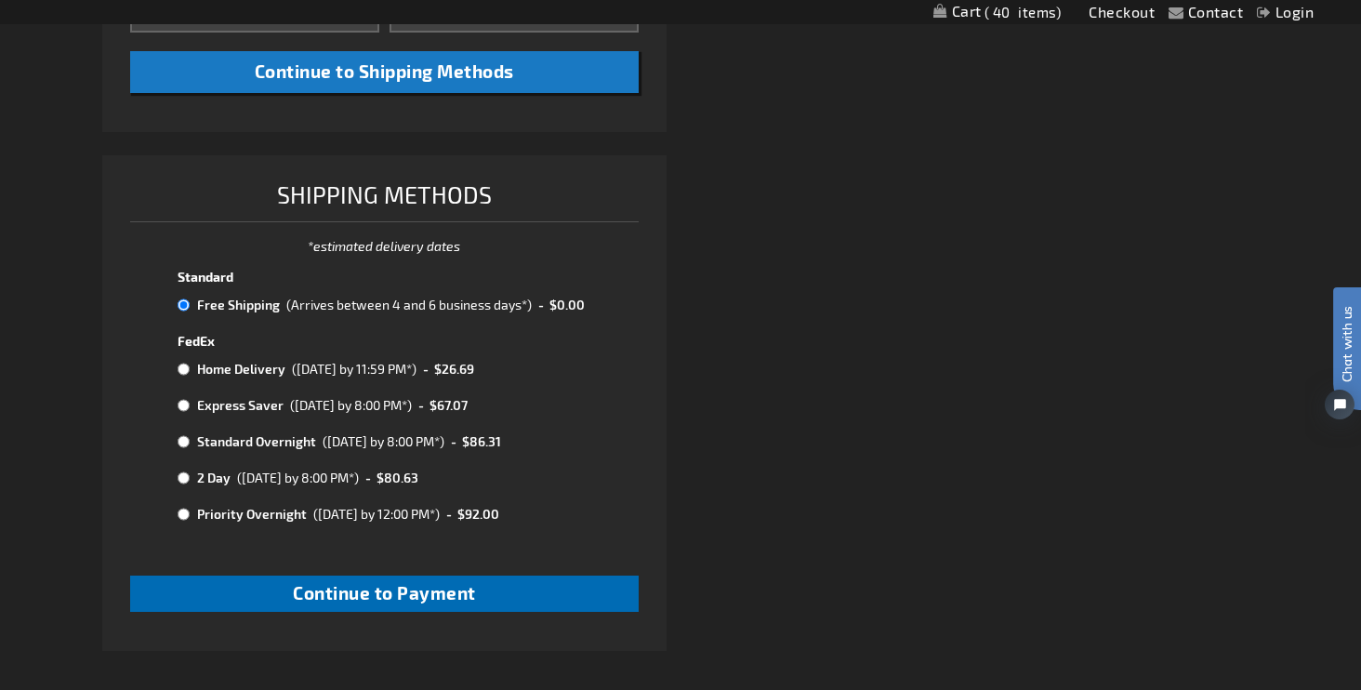
click at [333, 584] on span "Continue to Payment" at bounding box center [384, 592] width 183 height 21
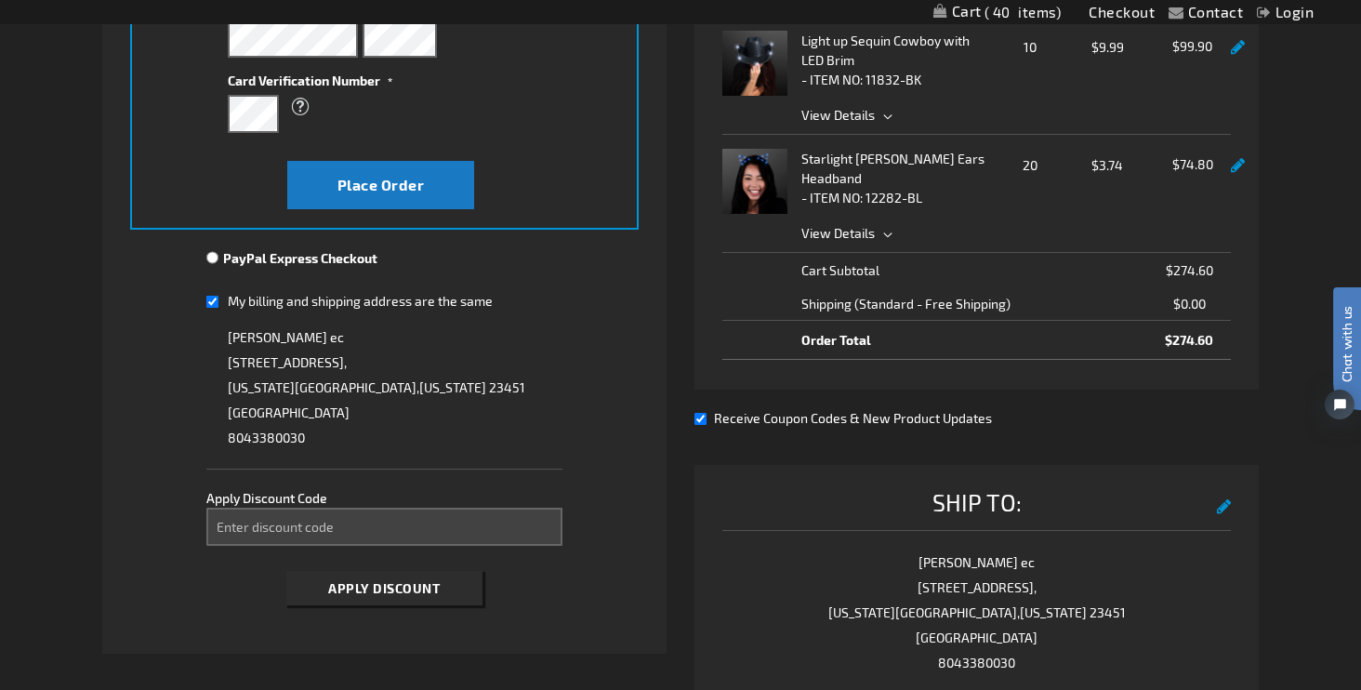
scroll to position [497, 0]
click at [278, 518] on input "Enter discount code" at bounding box center [384, 526] width 356 height 38
type input "SPOOKY10"
click at [340, 582] on span "Apply Discount" at bounding box center [384, 587] width 112 height 16
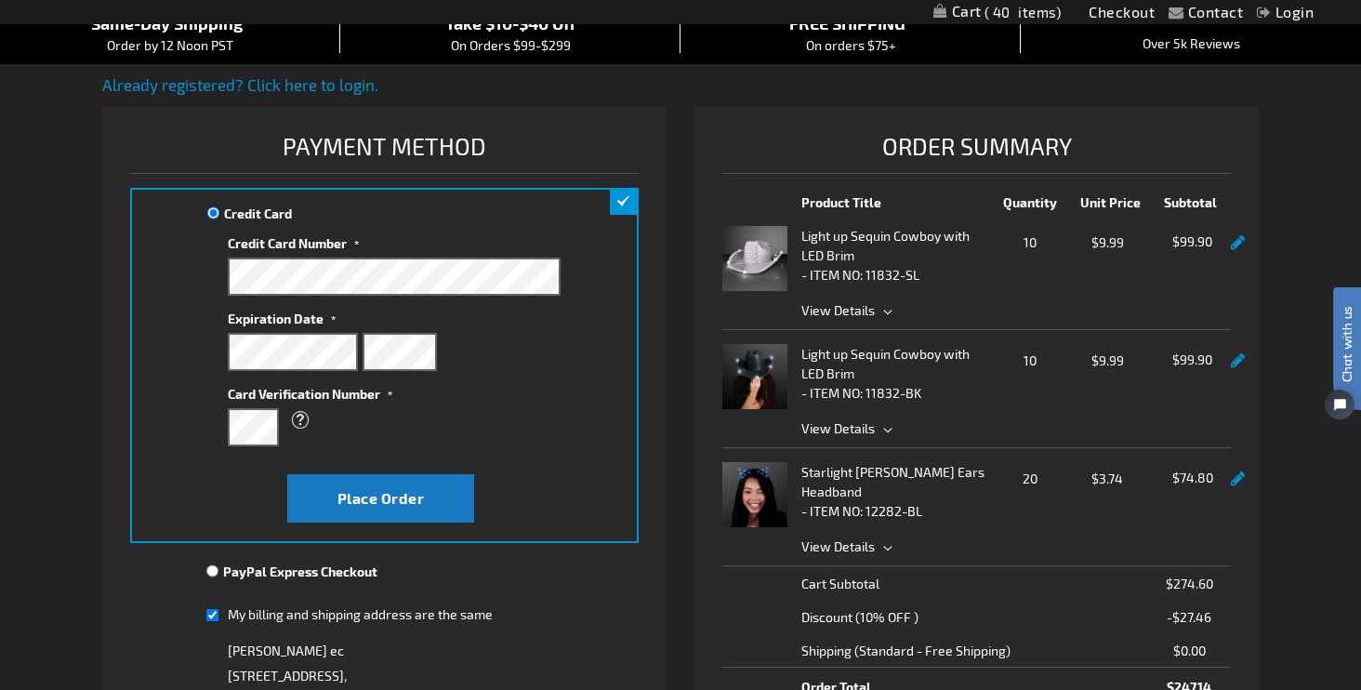
scroll to position [169, 0]
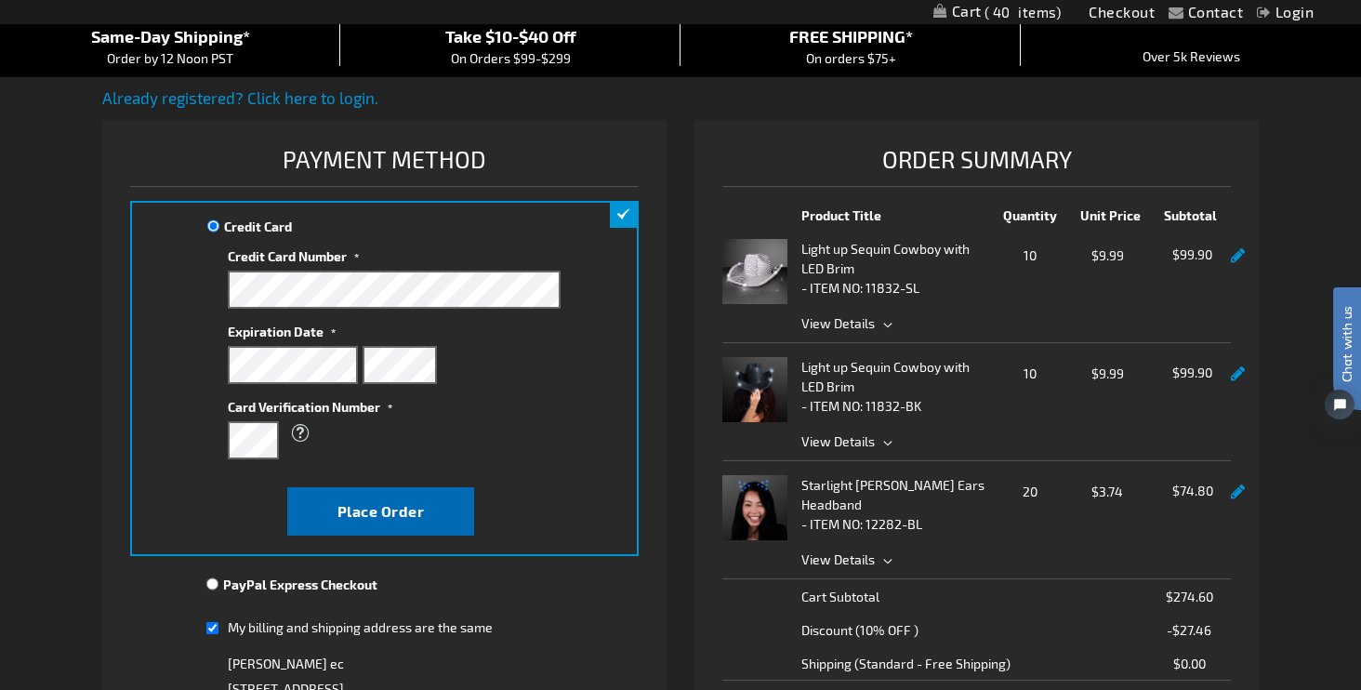
click at [374, 514] on span "Place Order" at bounding box center [381, 511] width 87 height 18
